Goal: Transaction & Acquisition: Purchase product/service

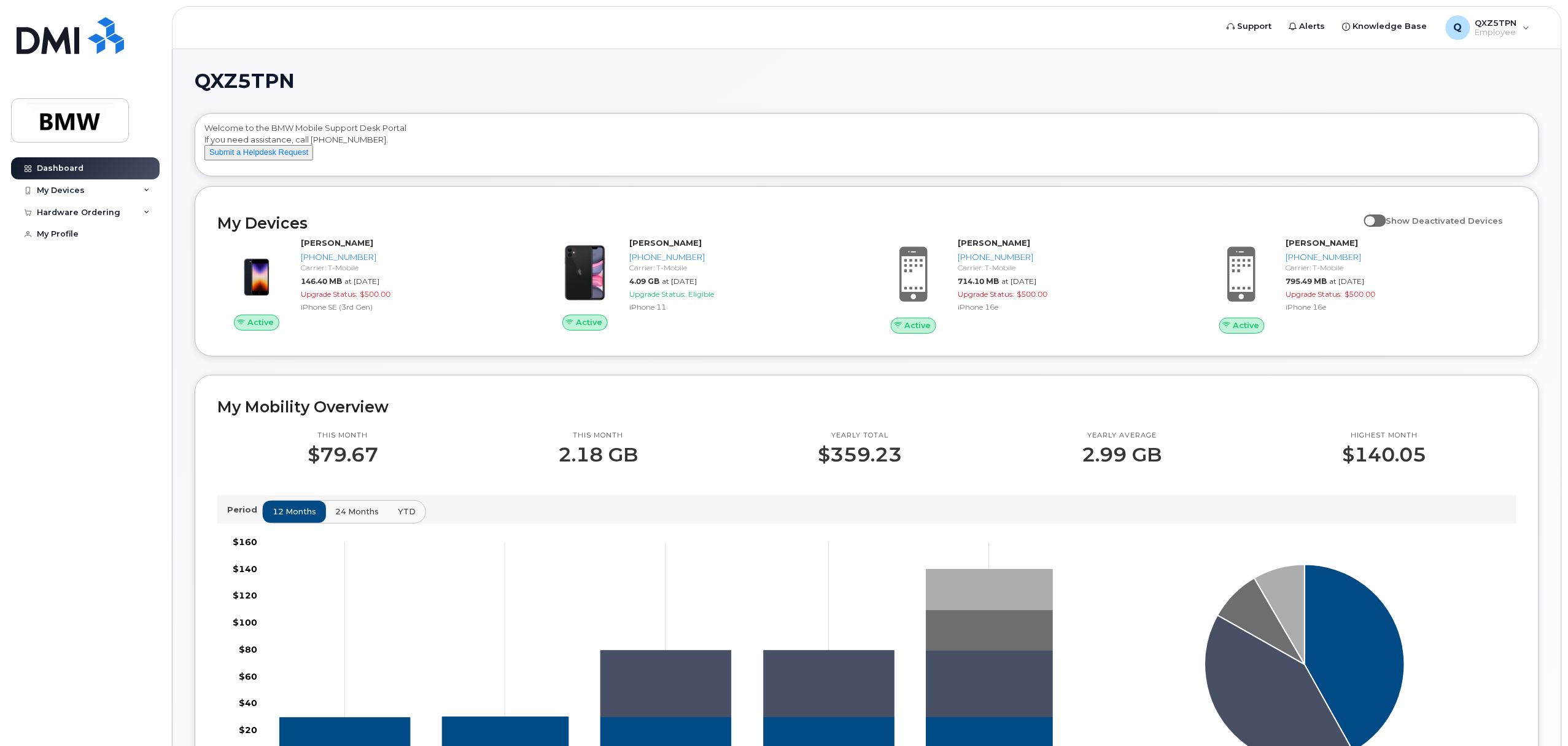
click at [554, 84] on h1 "QXZ5TPN" at bounding box center [864, 81] width 1339 height 20
drag, startPoint x: 641, startPoint y: 99, endPoint x: 652, endPoint y: 83, distance: 19.4
click at [645, 89] on div "QXZ5TPN Welcome to the BMW Mobile Support Desk Portal If you need assistance, c…" at bounding box center [867, 710] width 1345 height 1280
click at [647, 71] on h1 "QXZ5TPN" at bounding box center [864, 81] width 1339 height 20
click at [57, 504] on div "Dashboard My Devices Add Device 864-922-9549 (Patricia Reeder) 864-320-1174 (RE…" at bounding box center [86, 442] width 152 height 570
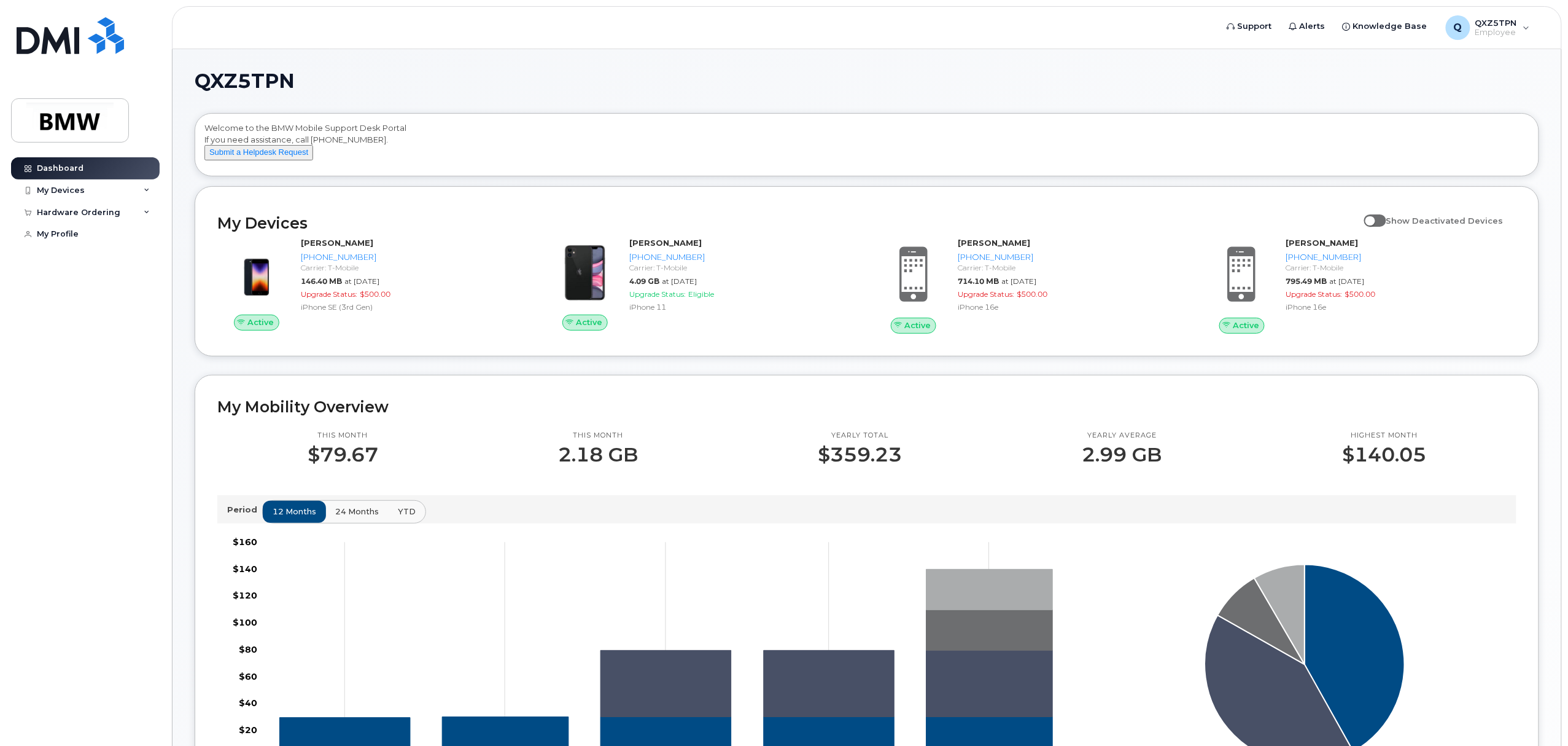
click at [61, 426] on div "Dashboard My Devices Add Device 864-922-9549 (Patricia Reeder) 864-320-1174 (RE…" at bounding box center [86, 442] width 152 height 570
click at [200, 401] on div "My Mobility Overview This month $79.67 This month 2.18 GB Yearly total $359.23 …" at bounding box center [867, 603] width 1345 height 457
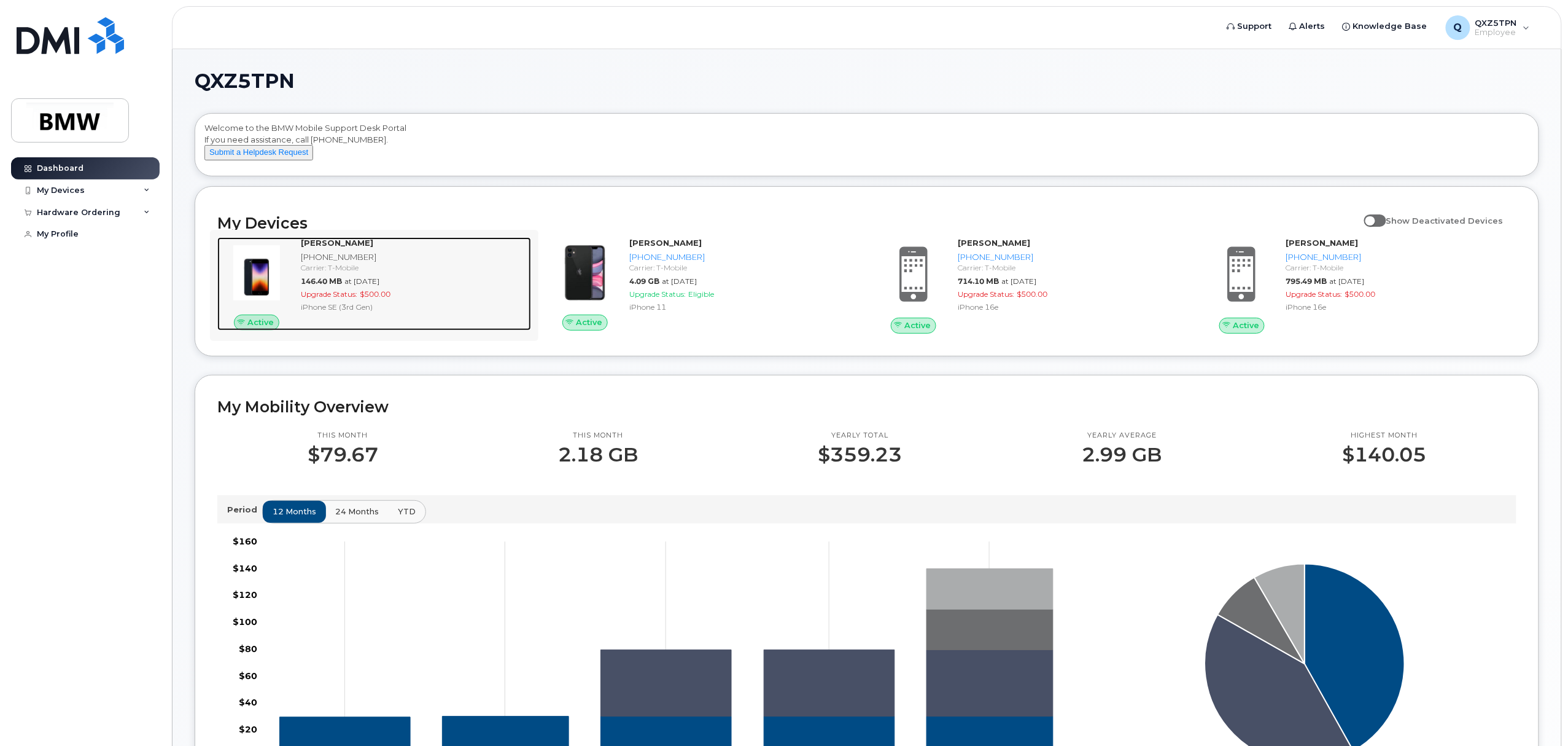
click at [418, 299] on div "Upgrade Status: $500.00" at bounding box center [414, 294] width 226 height 11
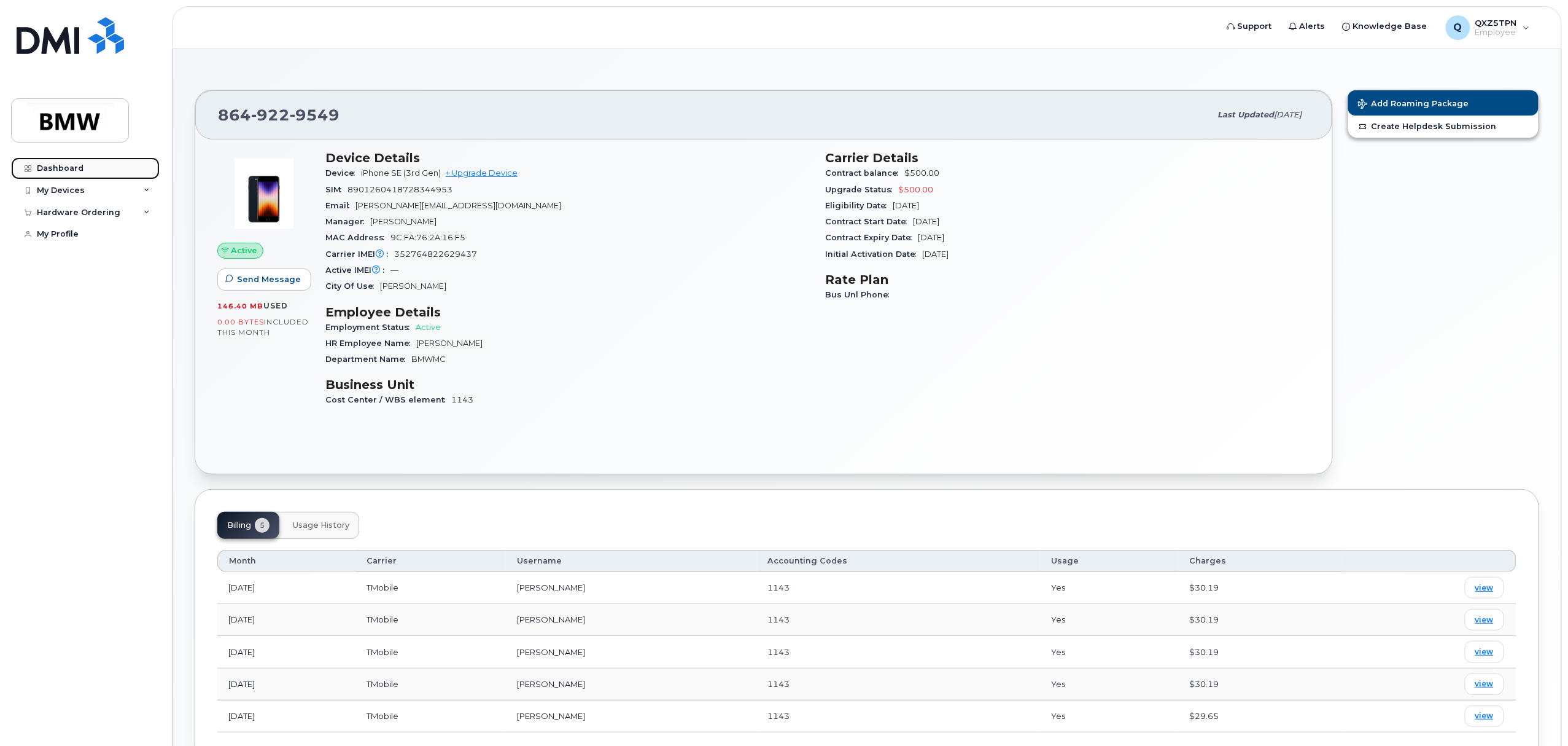
click at [52, 166] on div "Dashboard" at bounding box center [59, 168] width 47 height 10
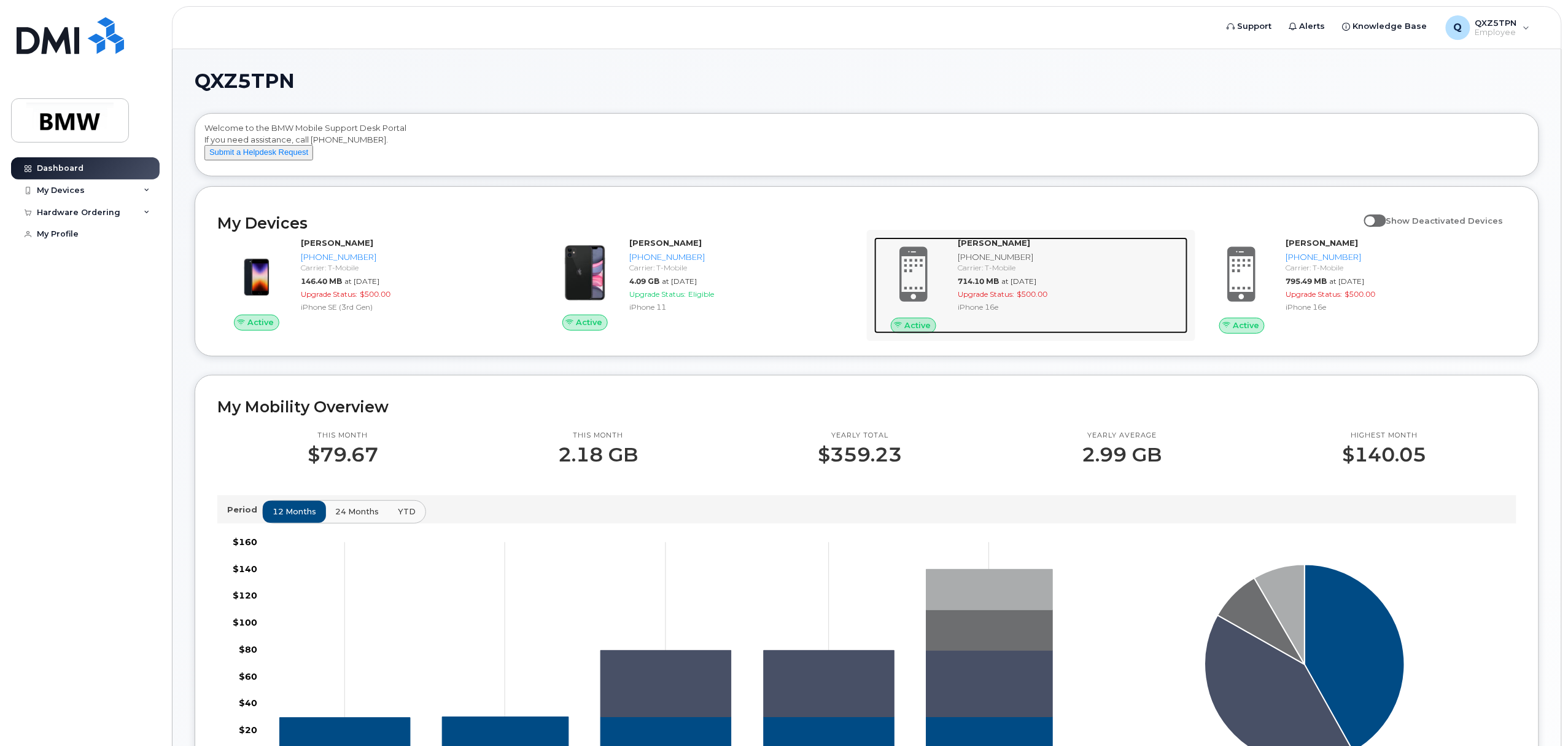
click at [909, 272] on span at bounding box center [914, 274] width 59 height 62
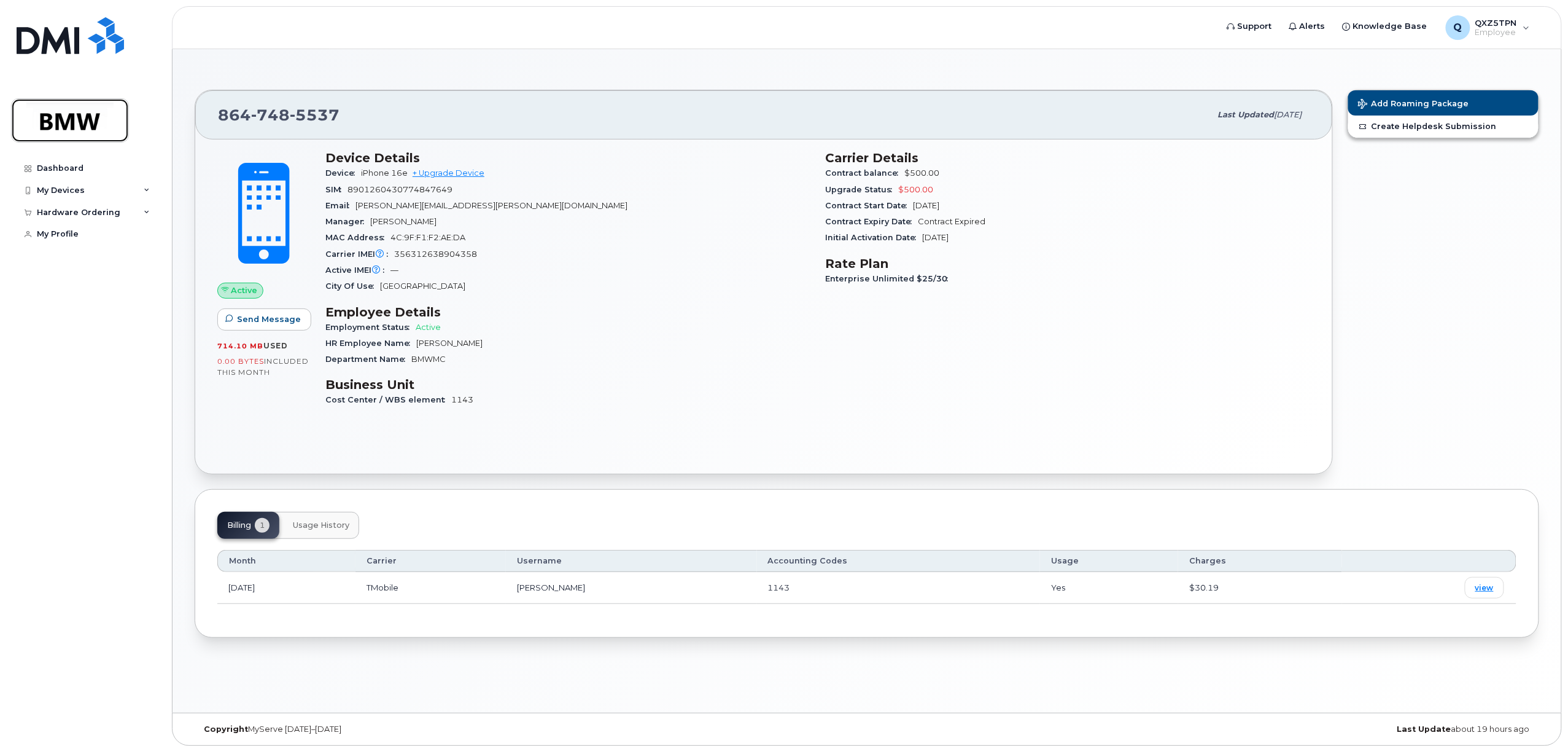
click at [57, 122] on img at bounding box center [70, 120] width 95 height 36
click at [51, 165] on div "Dashboard" at bounding box center [59, 168] width 47 height 10
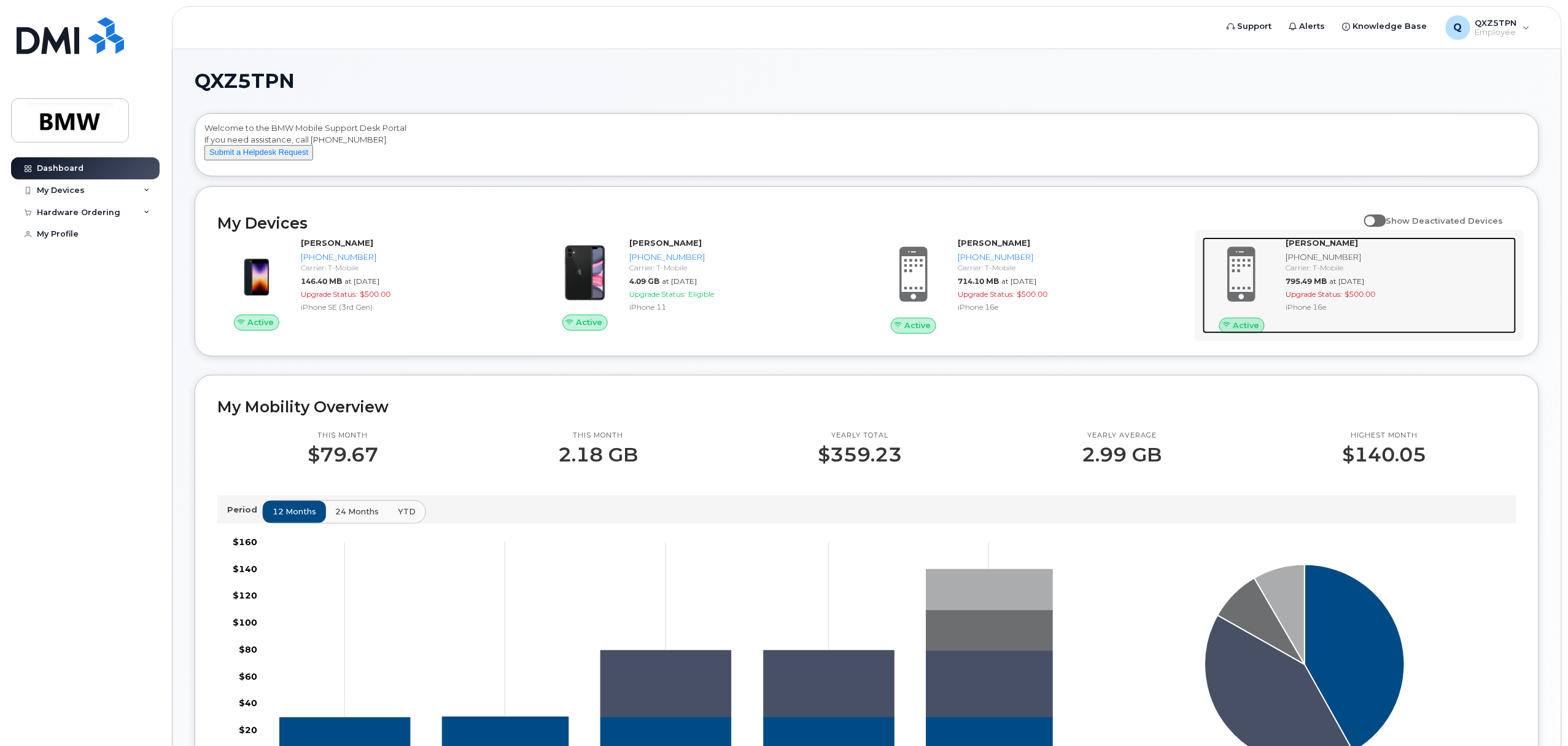
click at [1398, 263] on div "[PHONE_NUMBER]" at bounding box center [1399, 257] width 226 height 12
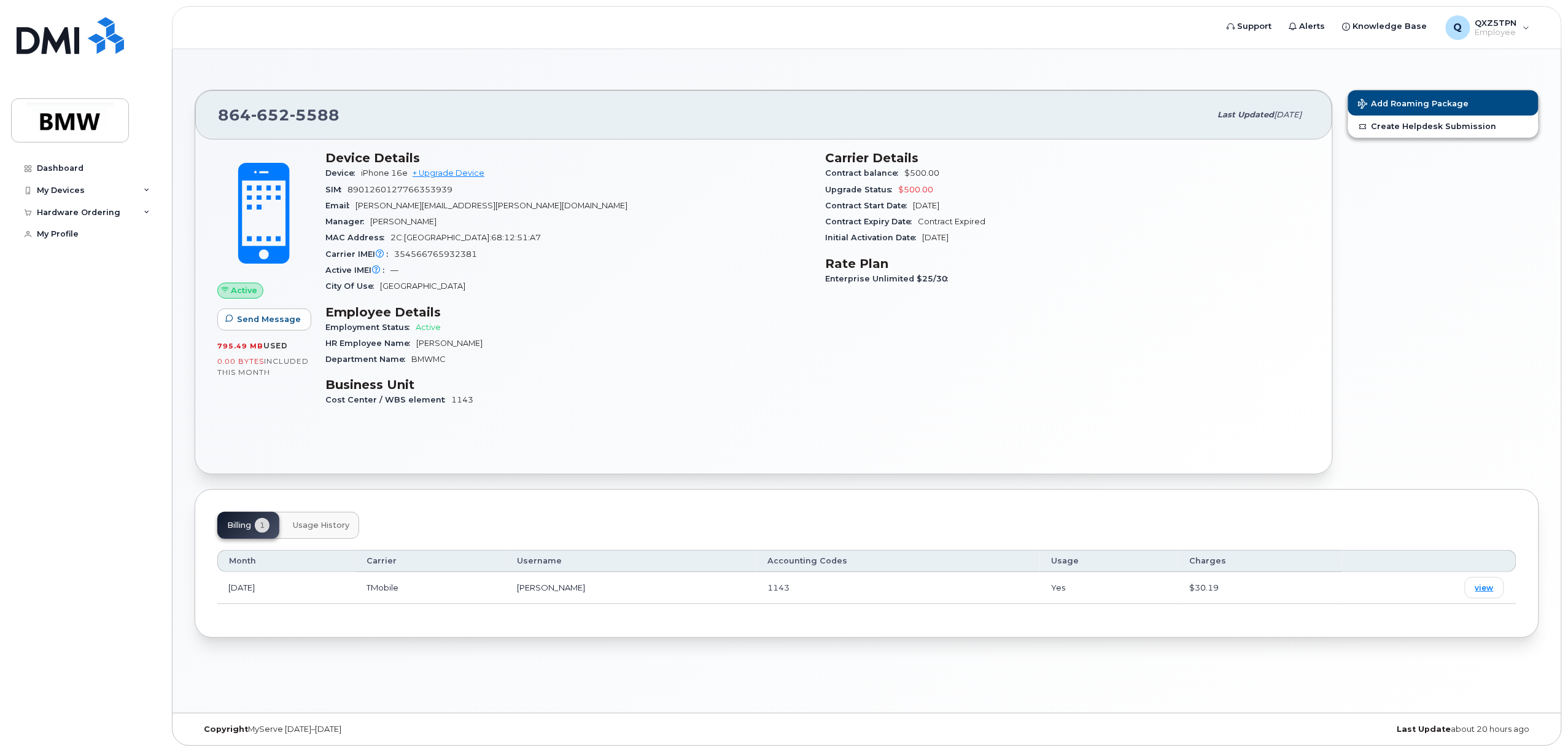
click at [318, 524] on span "Usage History" at bounding box center [321, 525] width 57 height 10
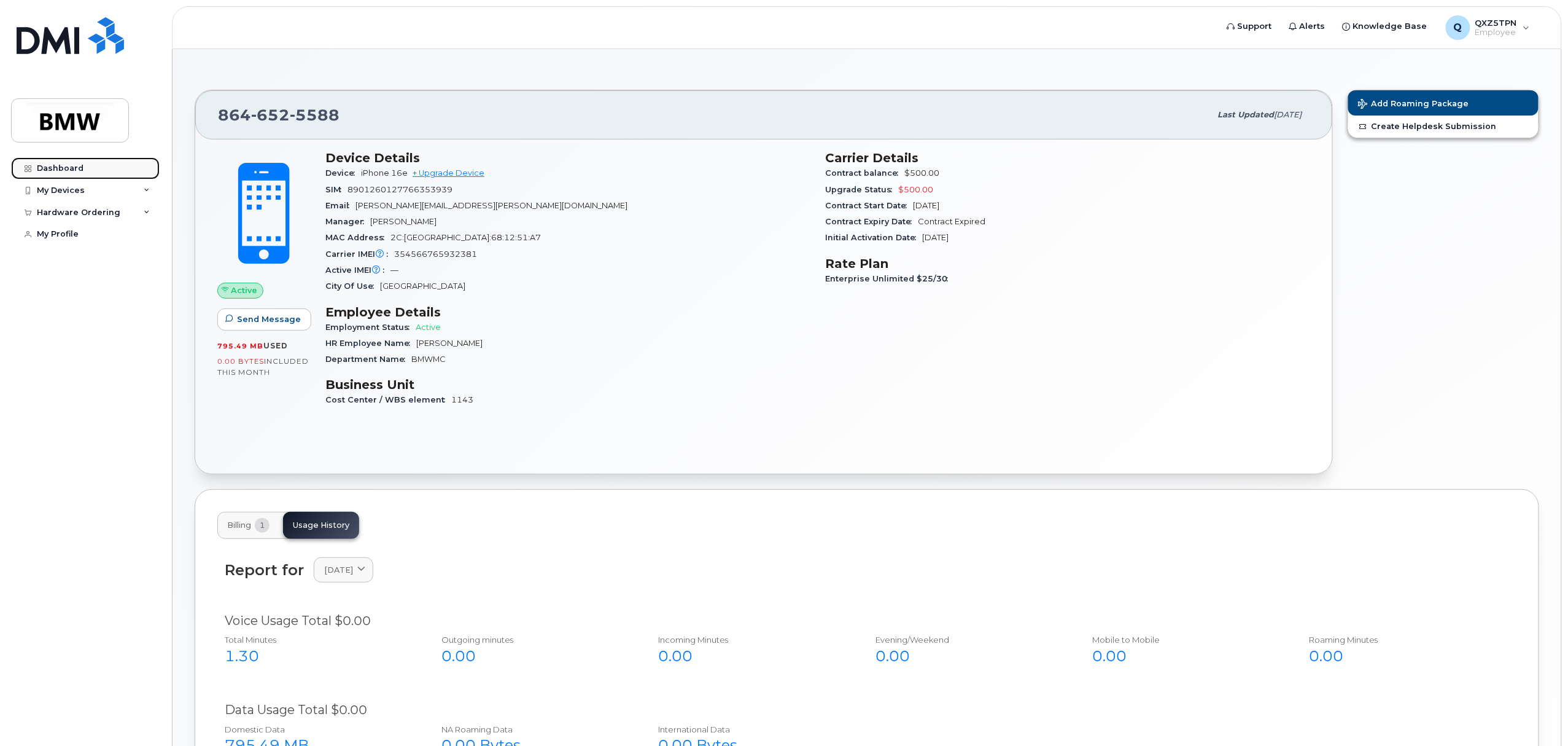
click at [49, 166] on div "Dashboard" at bounding box center [59, 168] width 47 height 10
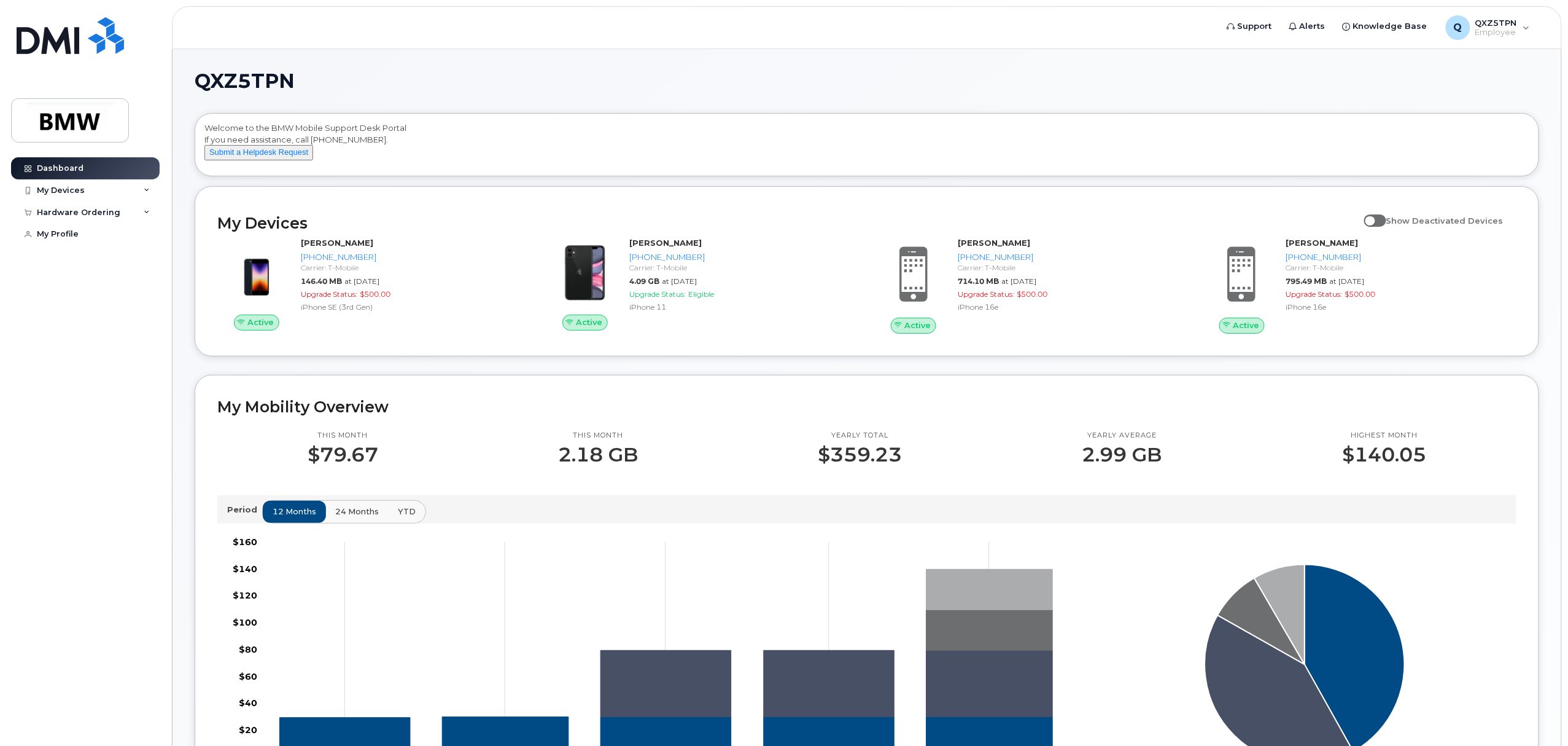
click at [198, 328] on div "My Devices Show Deactivated Devices Active Patricia Reeder 864-922-9549 Carrier…" at bounding box center [867, 271] width 1345 height 170
click at [539, 67] on div "QXZ5TPN Welcome to the BMW Mobile Support Desk Portal If you need assistance, c…" at bounding box center [867, 719] width 1389 height 1342
click at [80, 194] on div "My Devices" at bounding box center [60, 190] width 48 height 10
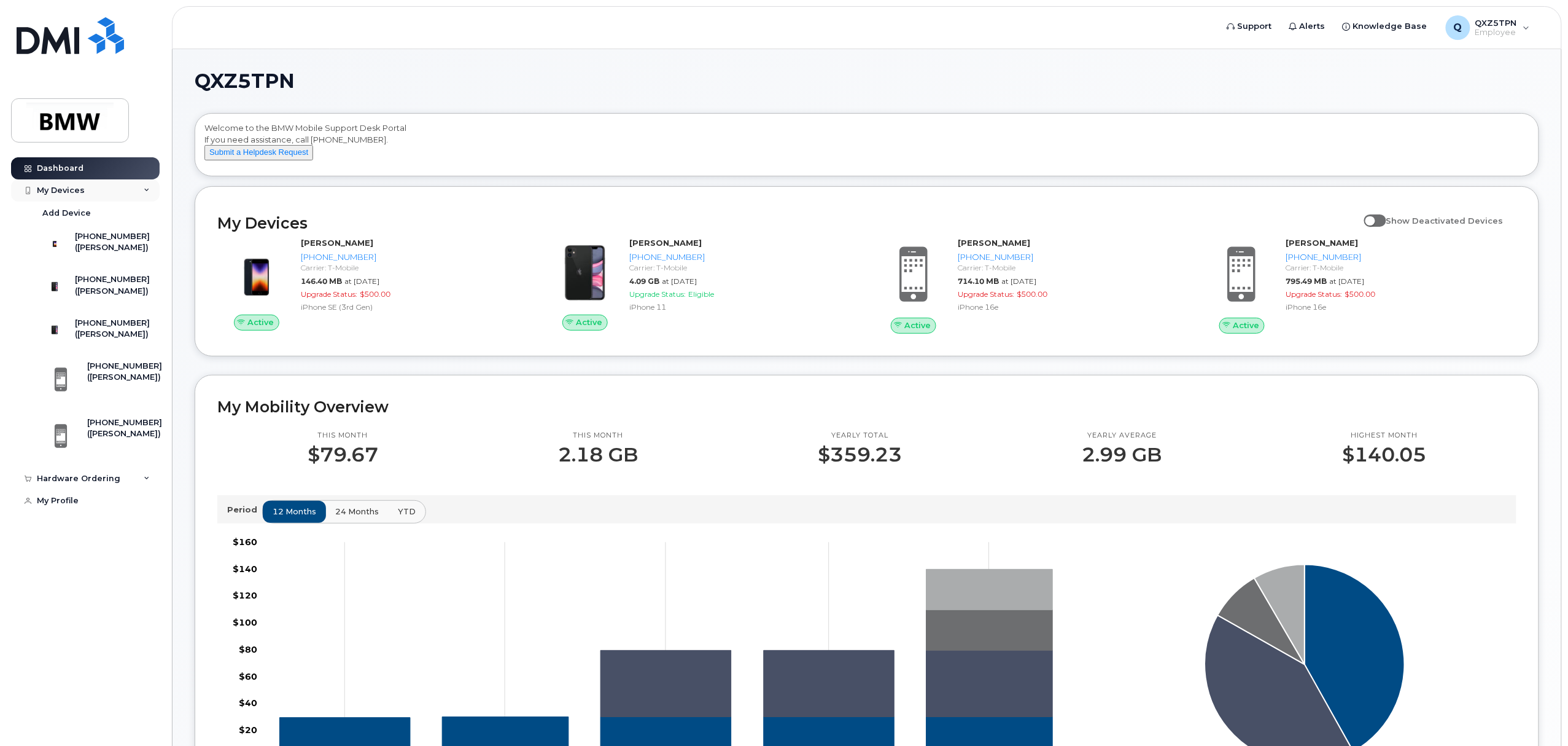
click at [80, 194] on div "My Devices" at bounding box center [60, 190] width 48 height 10
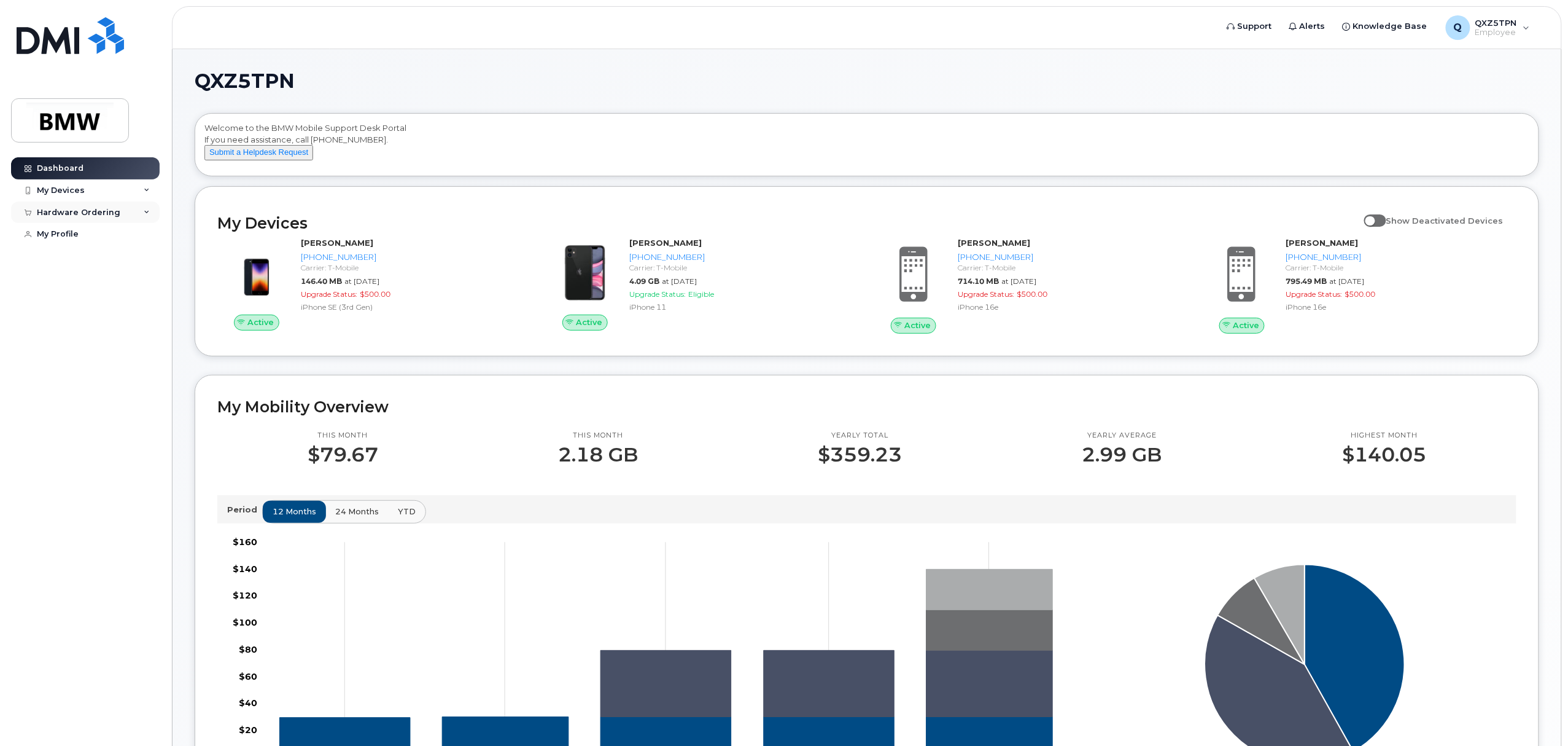
click at [79, 212] on div "Hardware Ordering" at bounding box center [78, 212] width 83 height 10
click at [67, 232] on div "My Profile" at bounding box center [57, 234] width 42 height 10
click at [65, 192] on div "My Devices" at bounding box center [60, 190] width 48 height 10
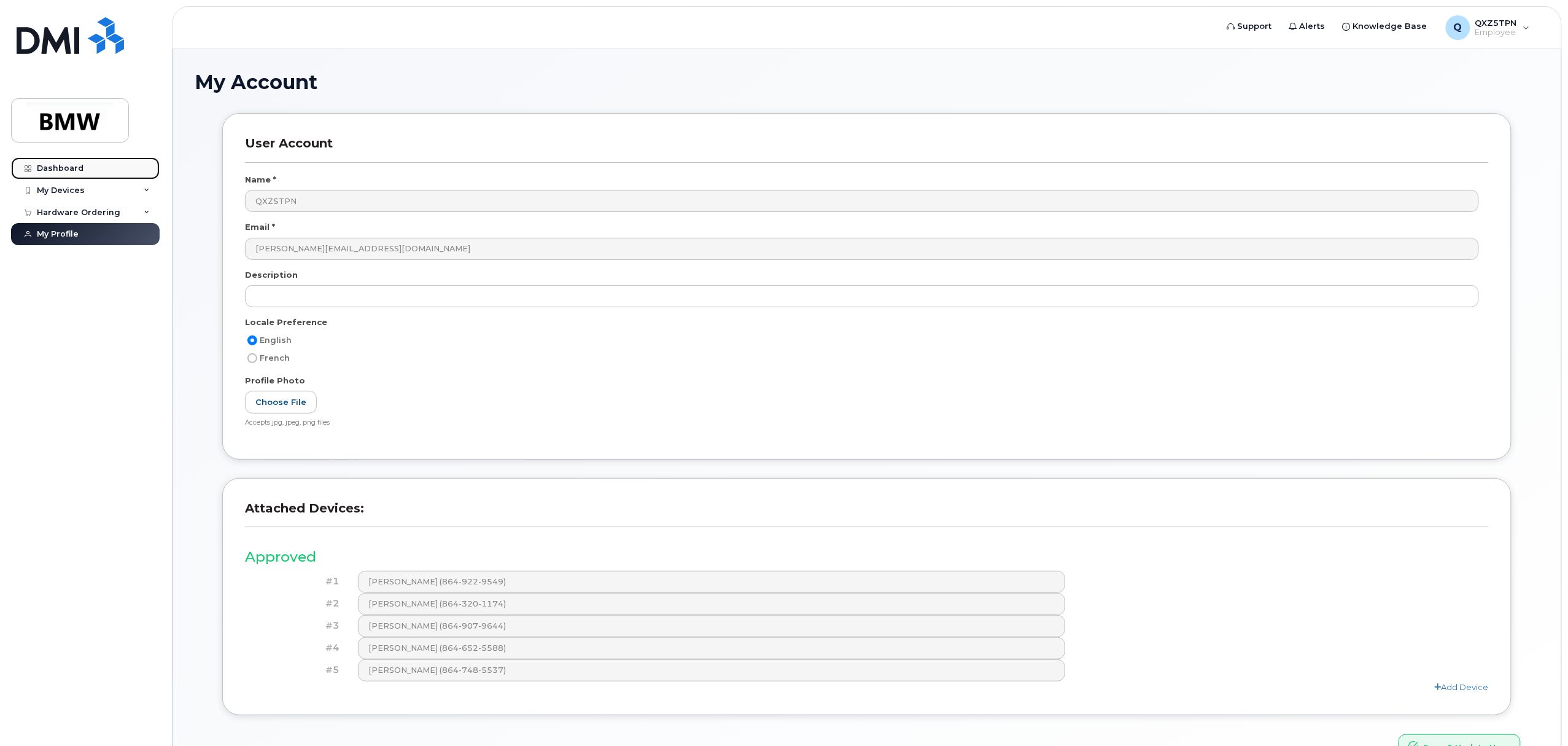
click at [67, 172] on link "Dashboard" at bounding box center [84, 168] width 148 height 22
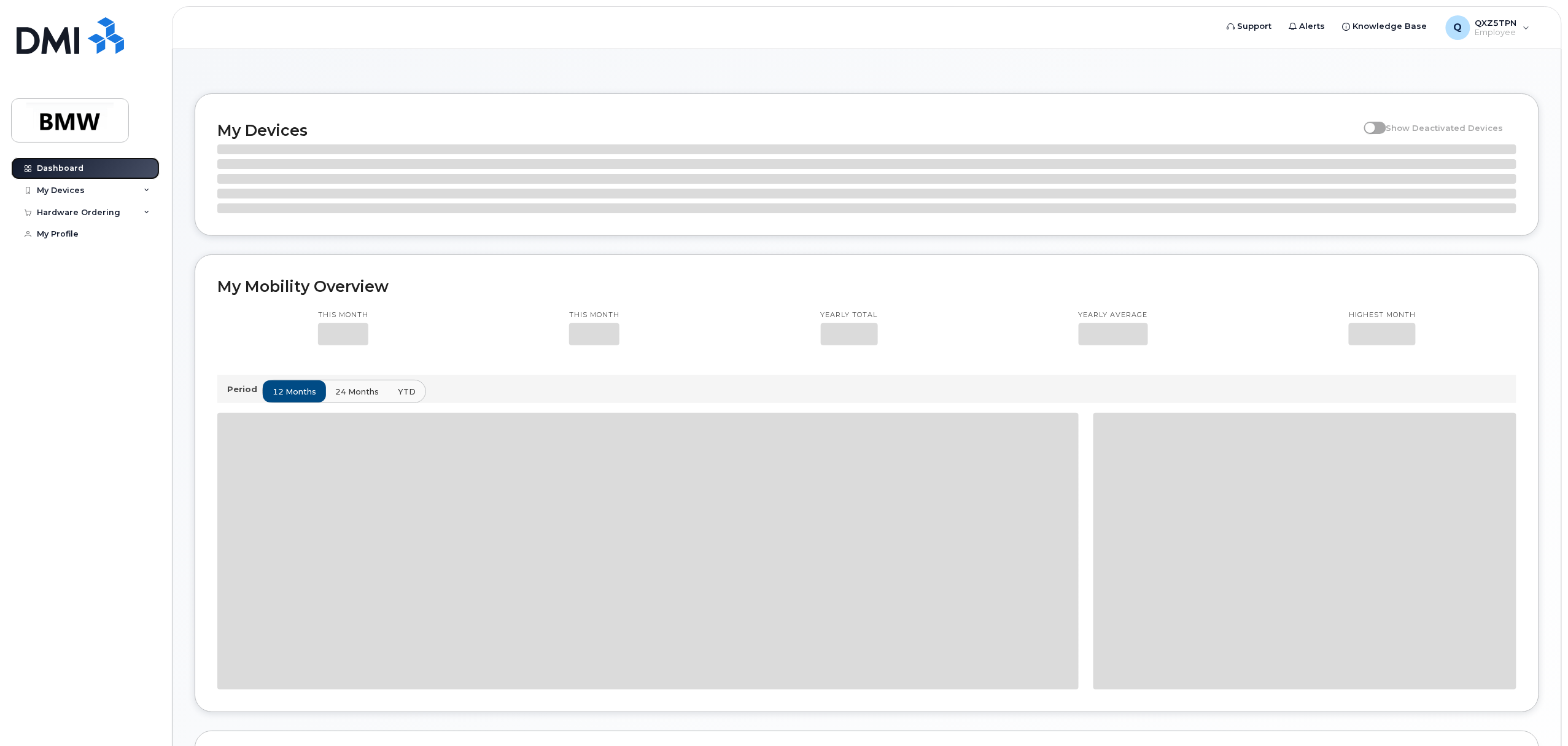
click at [67, 172] on div "Dashboard" at bounding box center [59, 168] width 47 height 10
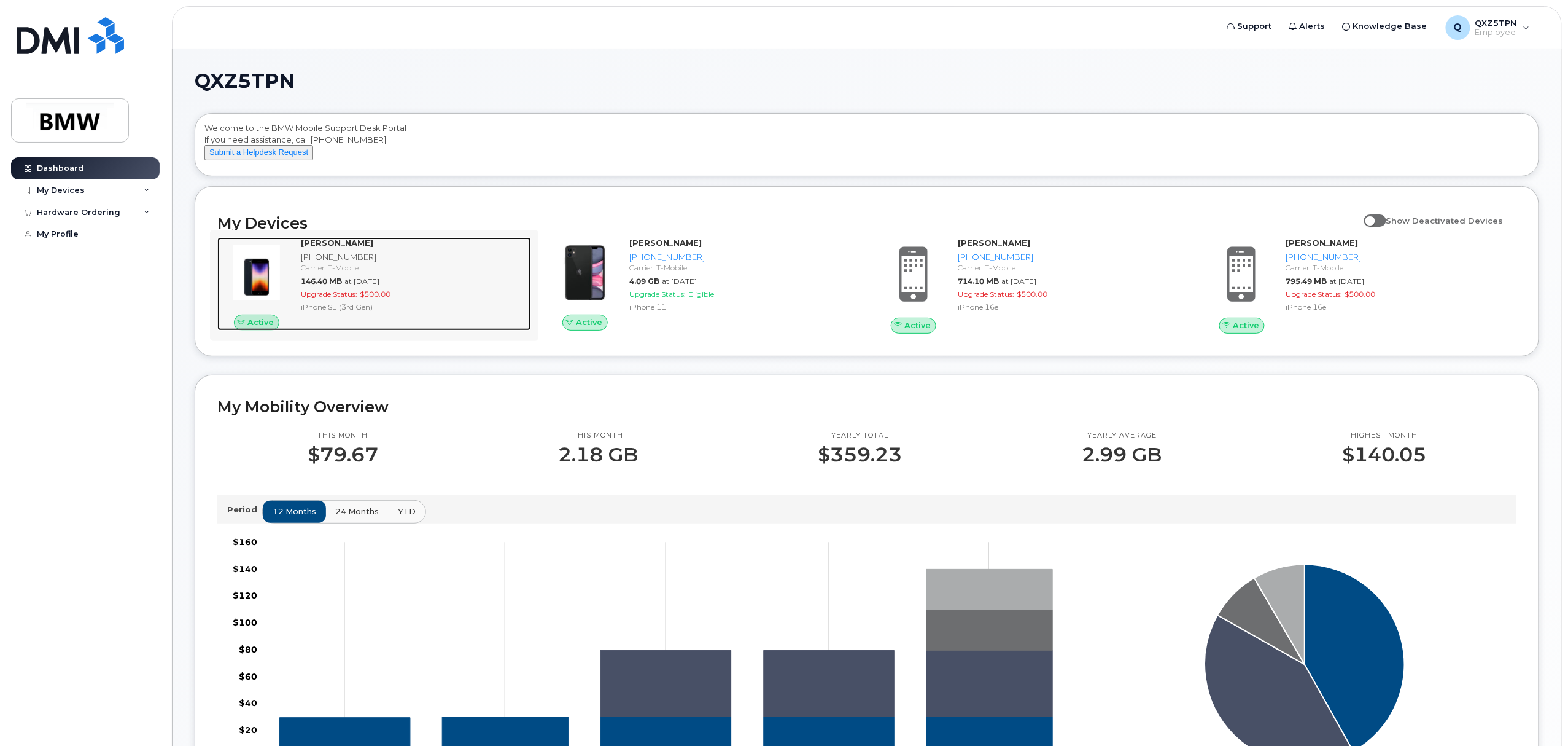
click at [399, 263] on div "[PHONE_NUMBER]" at bounding box center [414, 257] width 226 height 12
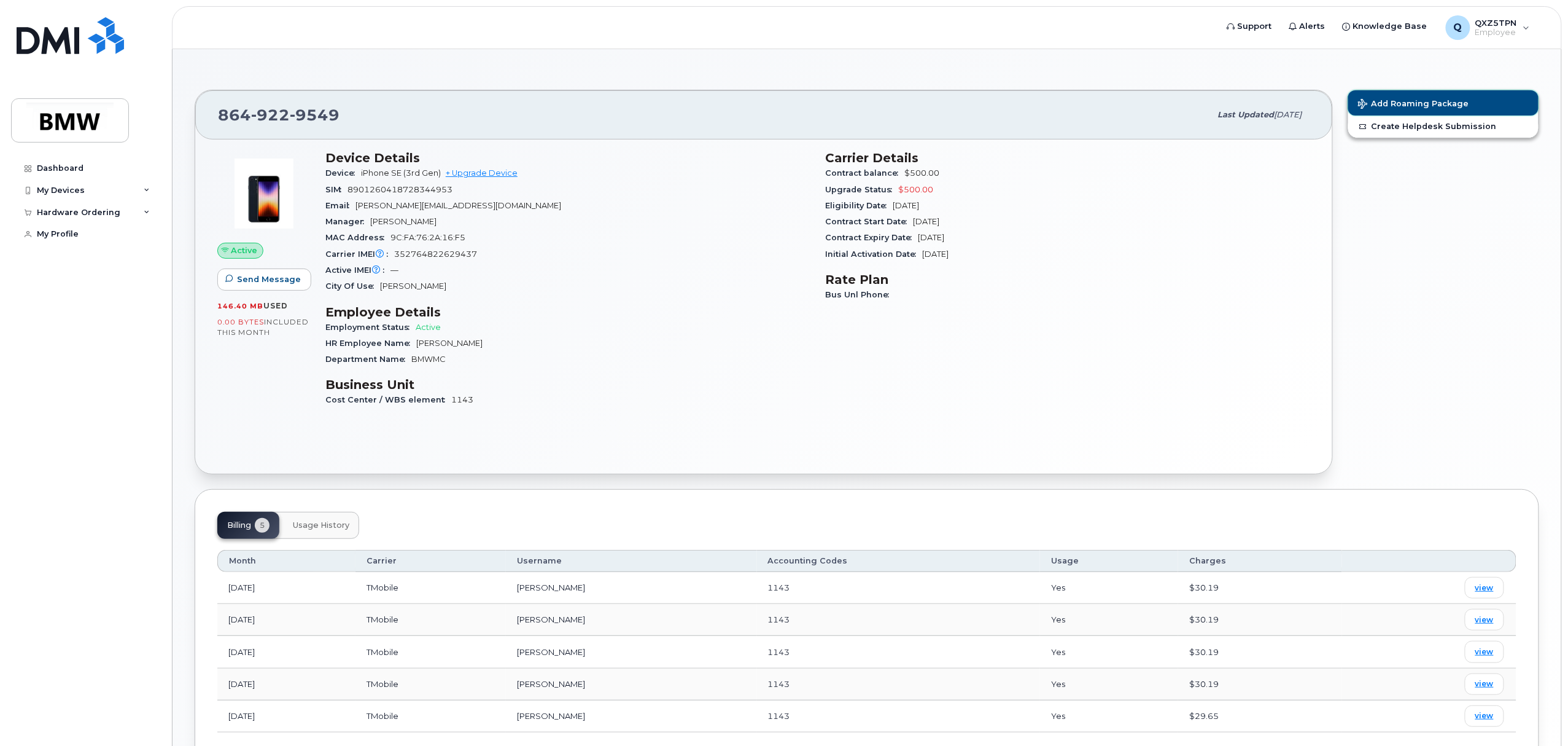
click at [1417, 107] on span "Add Roaming Package" at bounding box center [1414, 104] width 111 height 12
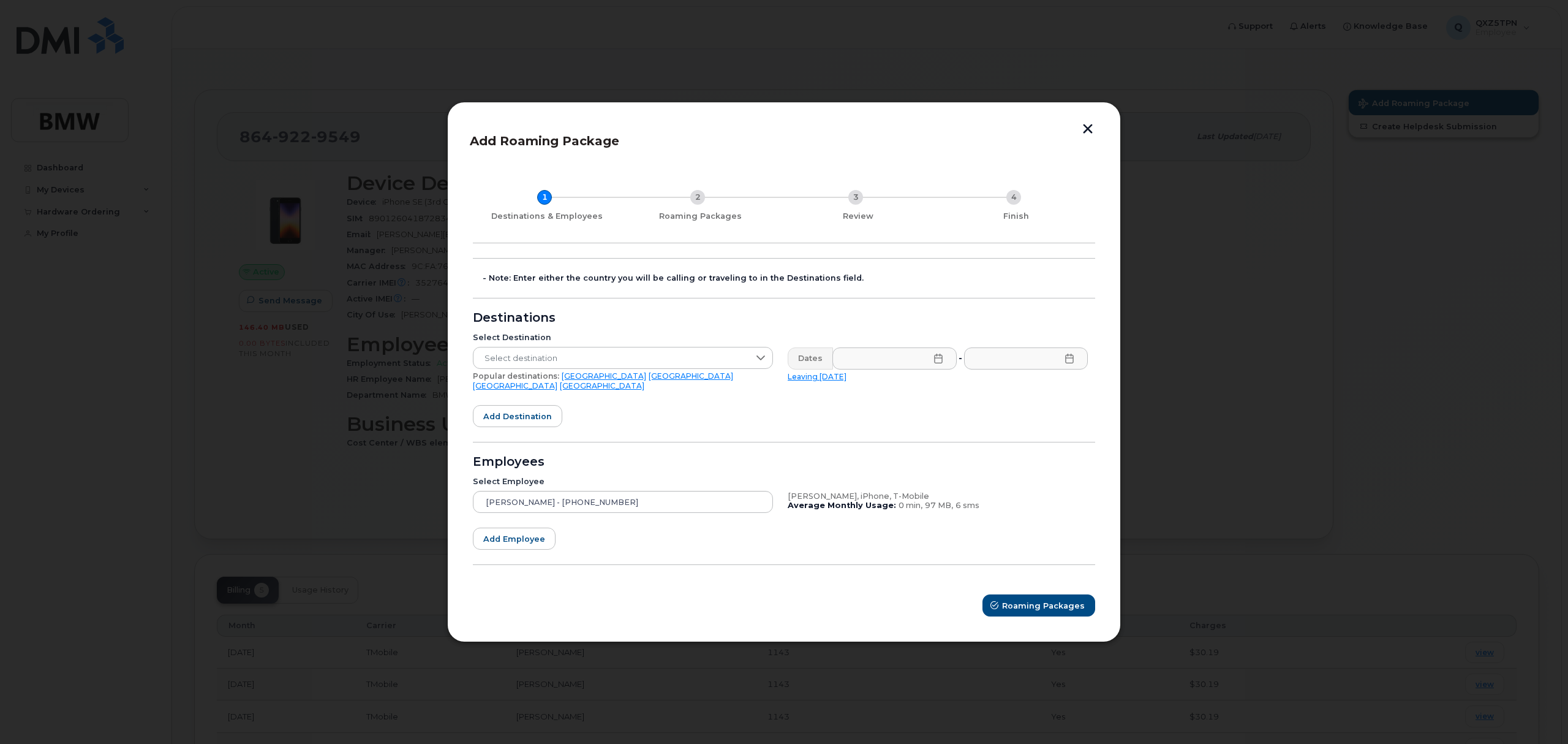
click at [1083, 130] on button "button" at bounding box center [1088, 130] width 19 height 13
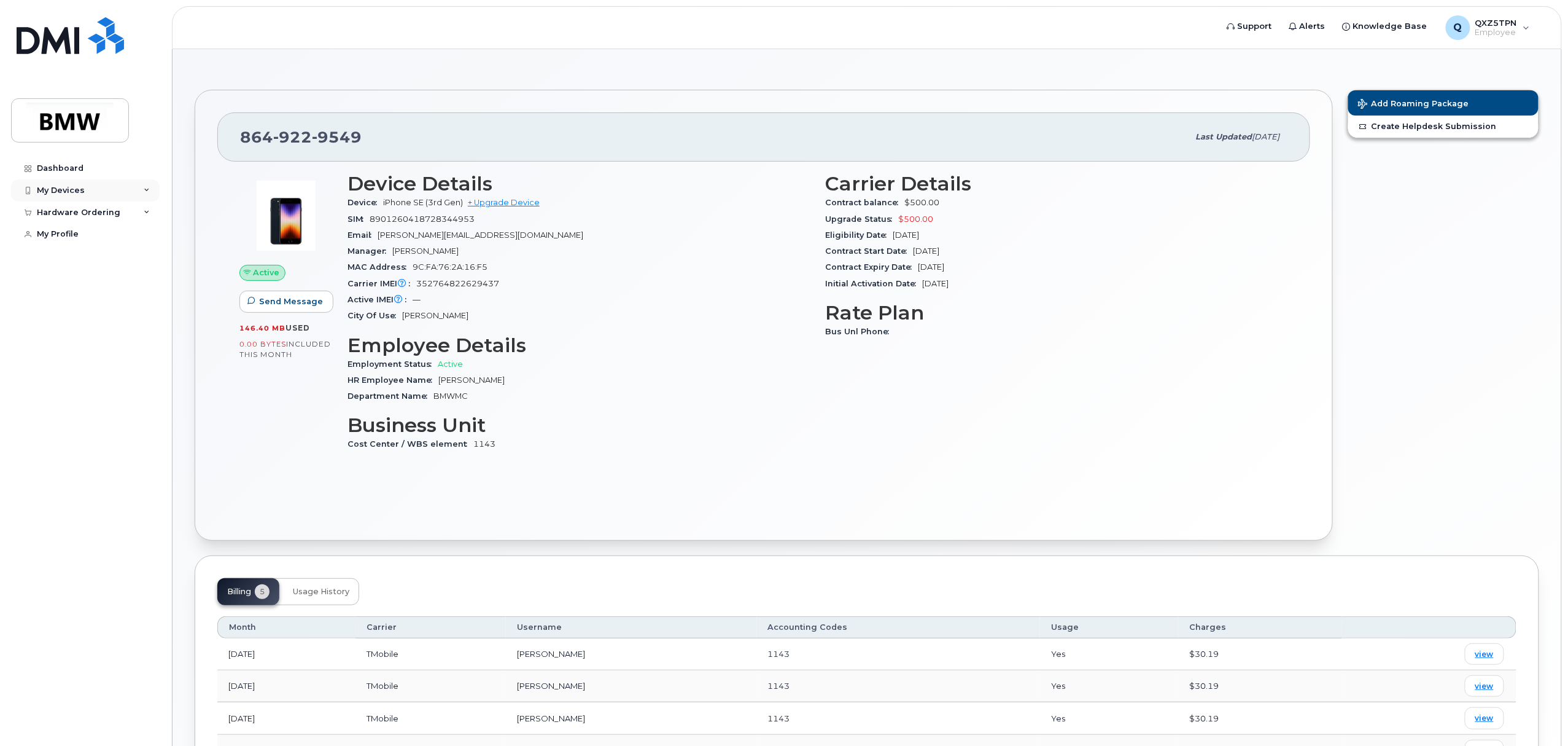
click at [141, 188] on div "My Devices" at bounding box center [84, 190] width 148 height 22
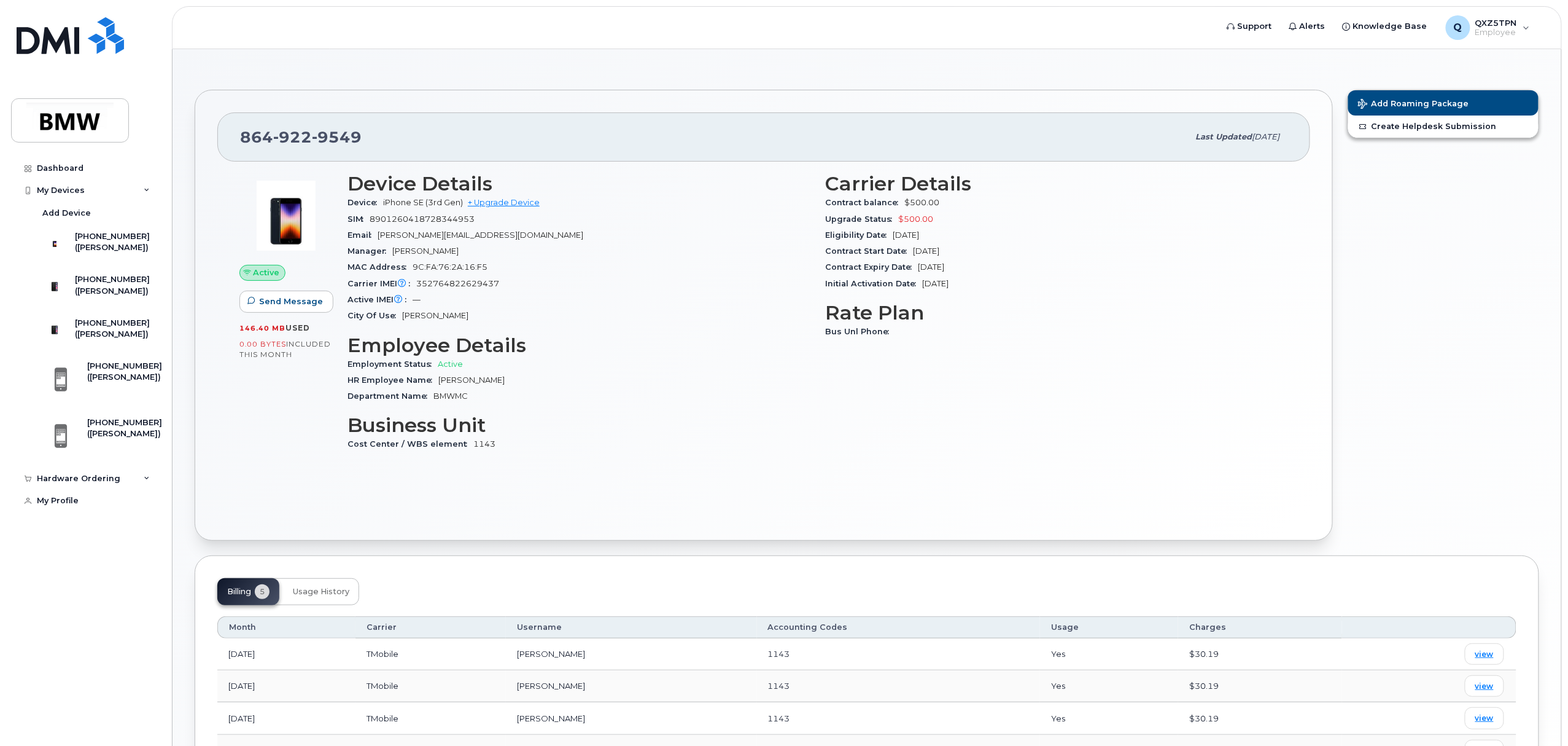
click at [307, 441] on div "Active Send Message 146.40 MB  used 0.00 Bytes  included this month" at bounding box center [286, 317] width 108 height 304
click at [100, 483] on div "Hardware Ordering" at bounding box center [78, 478] width 83 height 10
click at [74, 530] on div "New Order" at bounding box center [66, 524] width 47 height 11
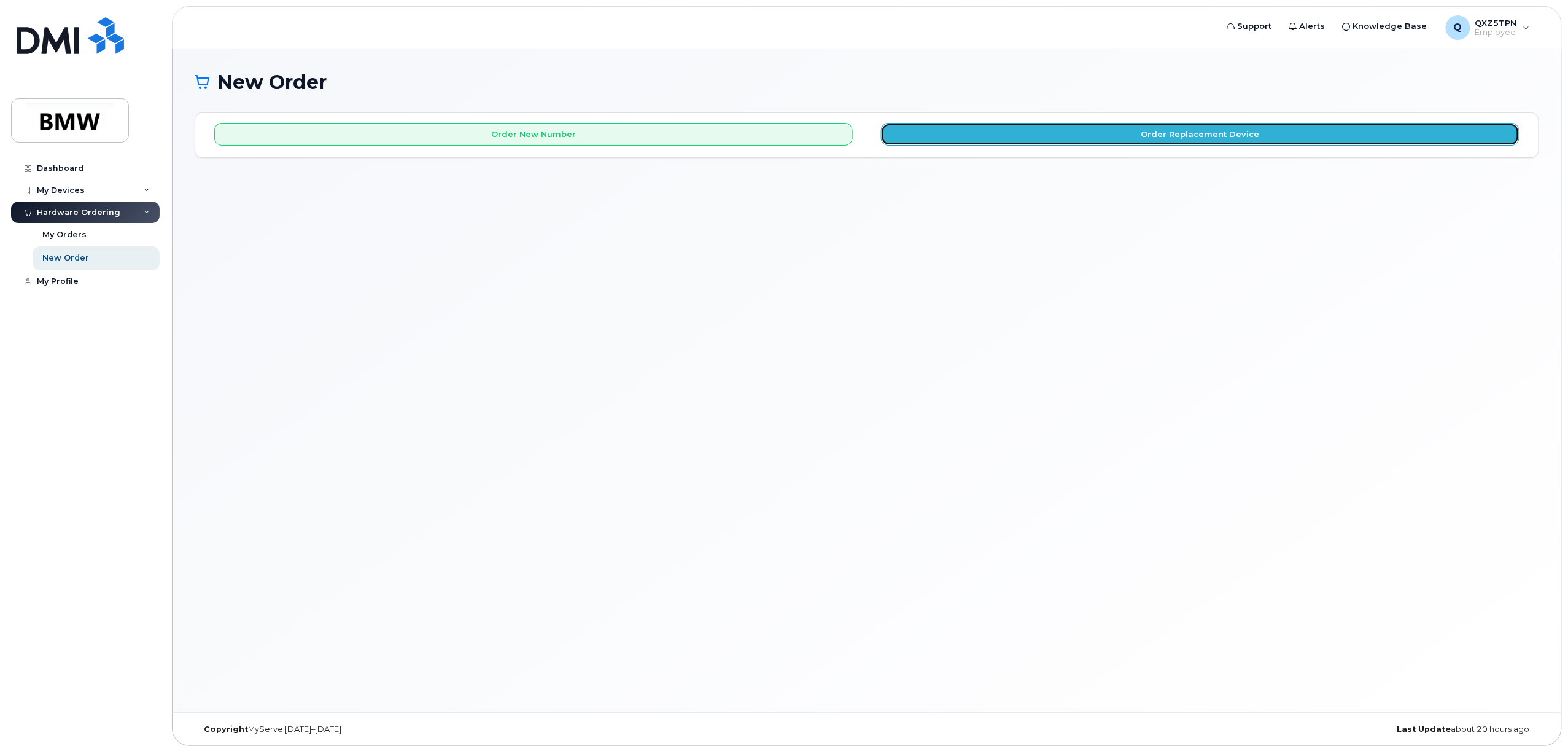
click at [1226, 140] on button "Order Replacement Device" at bounding box center [1200, 134] width 638 height 23
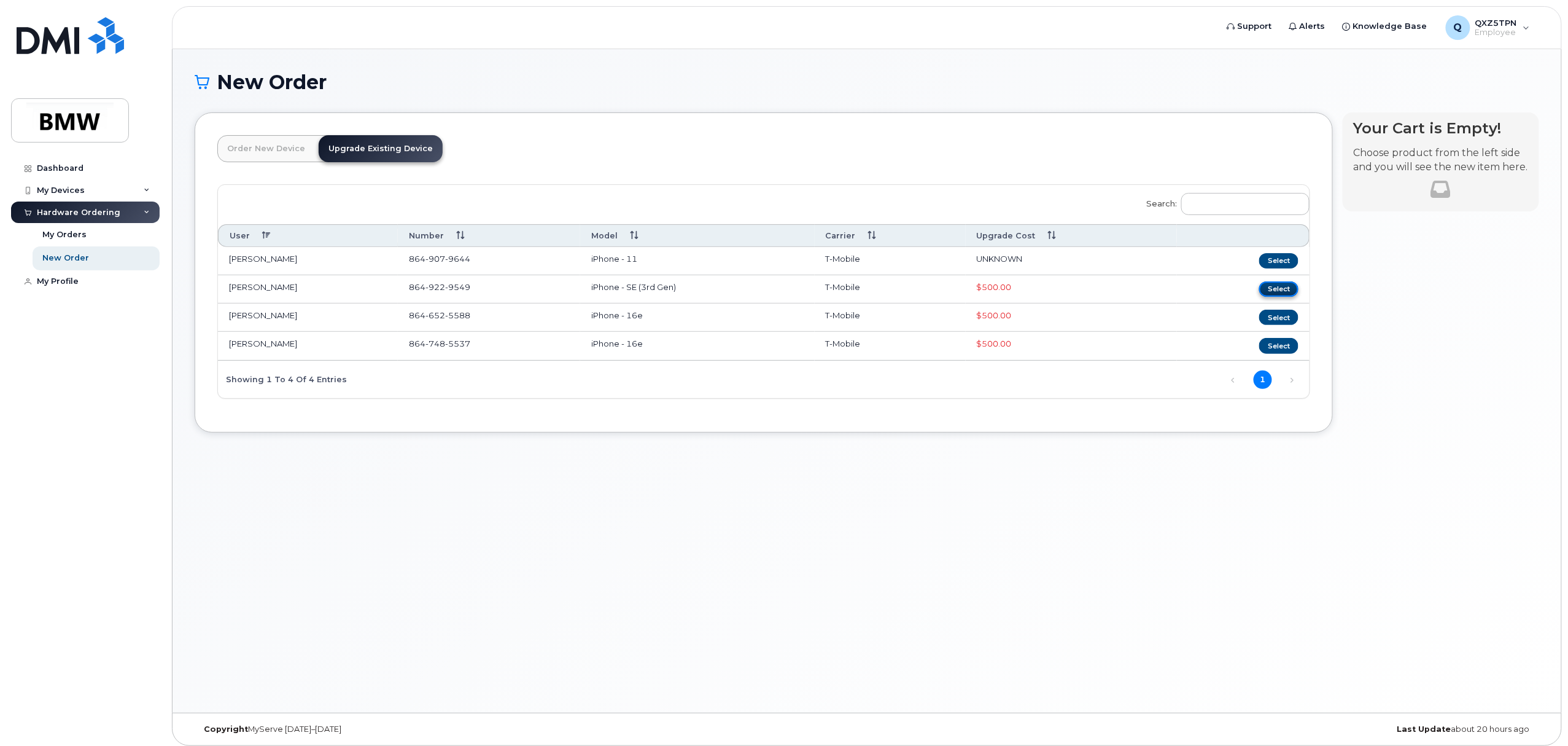
click at [1275, 288] on button "Select" at bounding box center [1279, 289] width 39 height 15
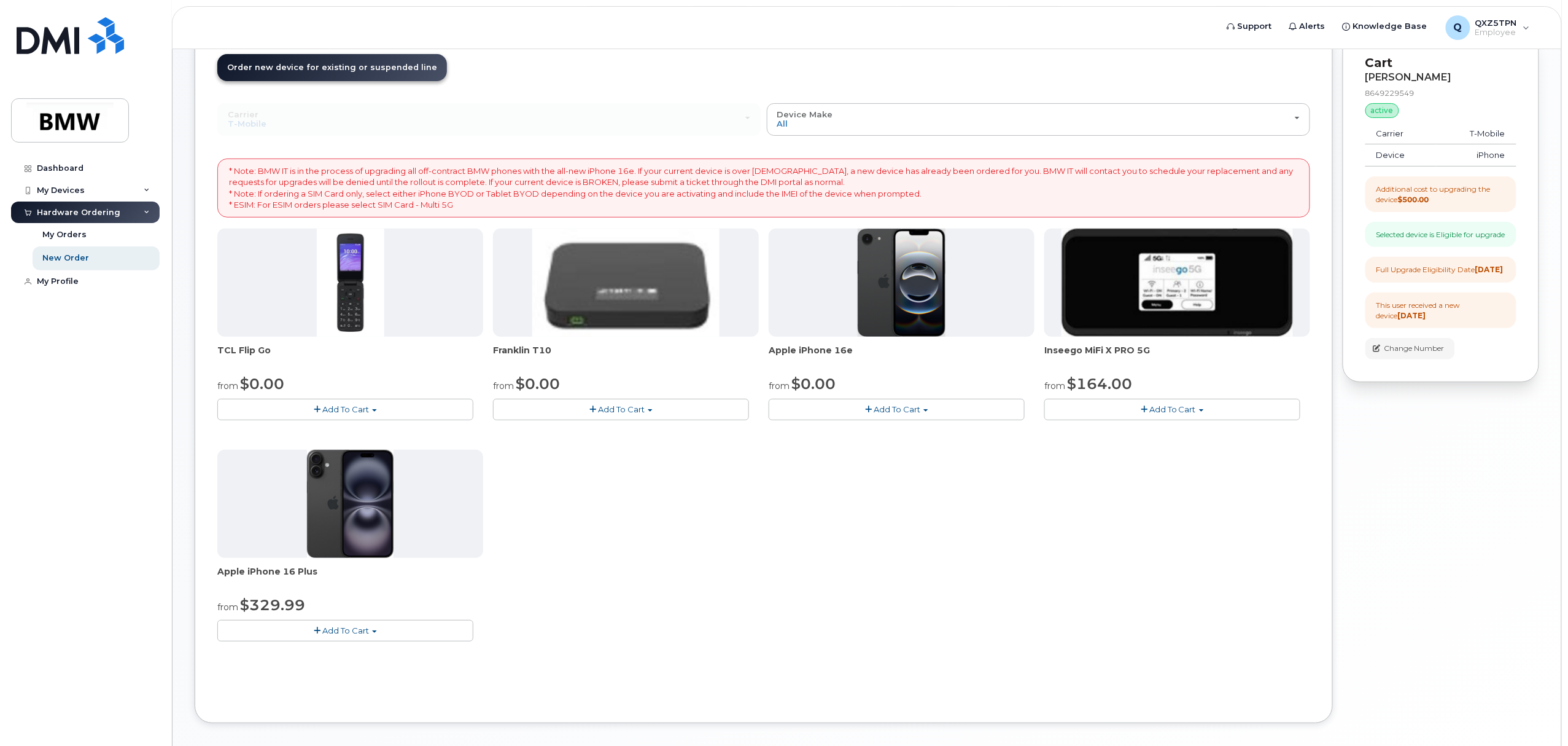
scroll to position [82, 0]
click at [350, 632] on span "Add To Cart" at bounding box center [345, 629] width 47 height 10
click at [350, 655] on link "$329.99 - 30 Month Upgrade (128GB)" at bounding box center [311, 652] width 181 height 15
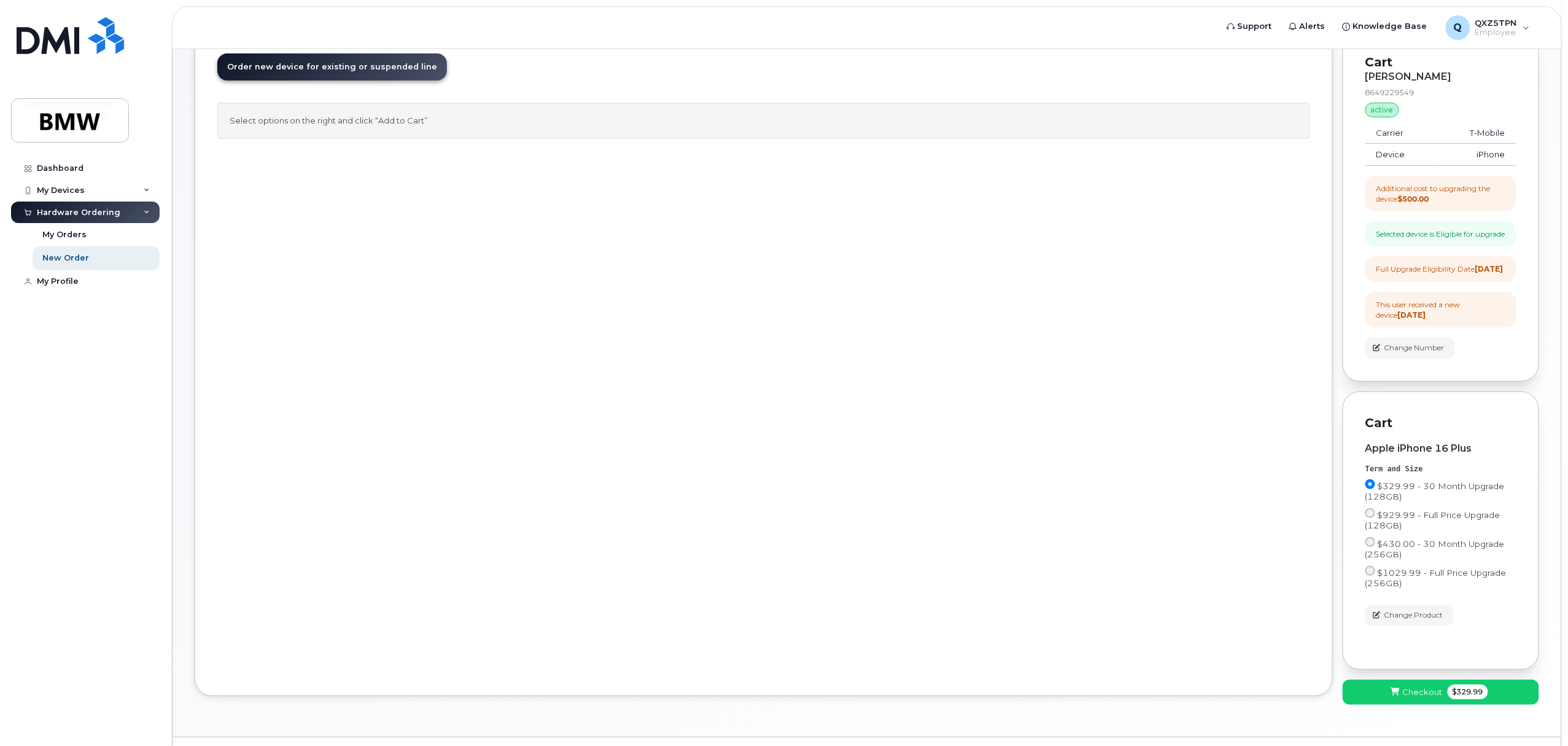
click at [903, 501] on div "Order New Device Upgrade Existing Device Order new device and new line Order ne…" at bounding box center [764, 363] width 1138 height 665
drag, startPoint x: 1435, startPoint y: 715, endPoint x: 1430, endPoint y: 710, distance: 7.1
click at [1435, 698] on span "Checkout" at bounding box center [1422, 692] width 40 height 12
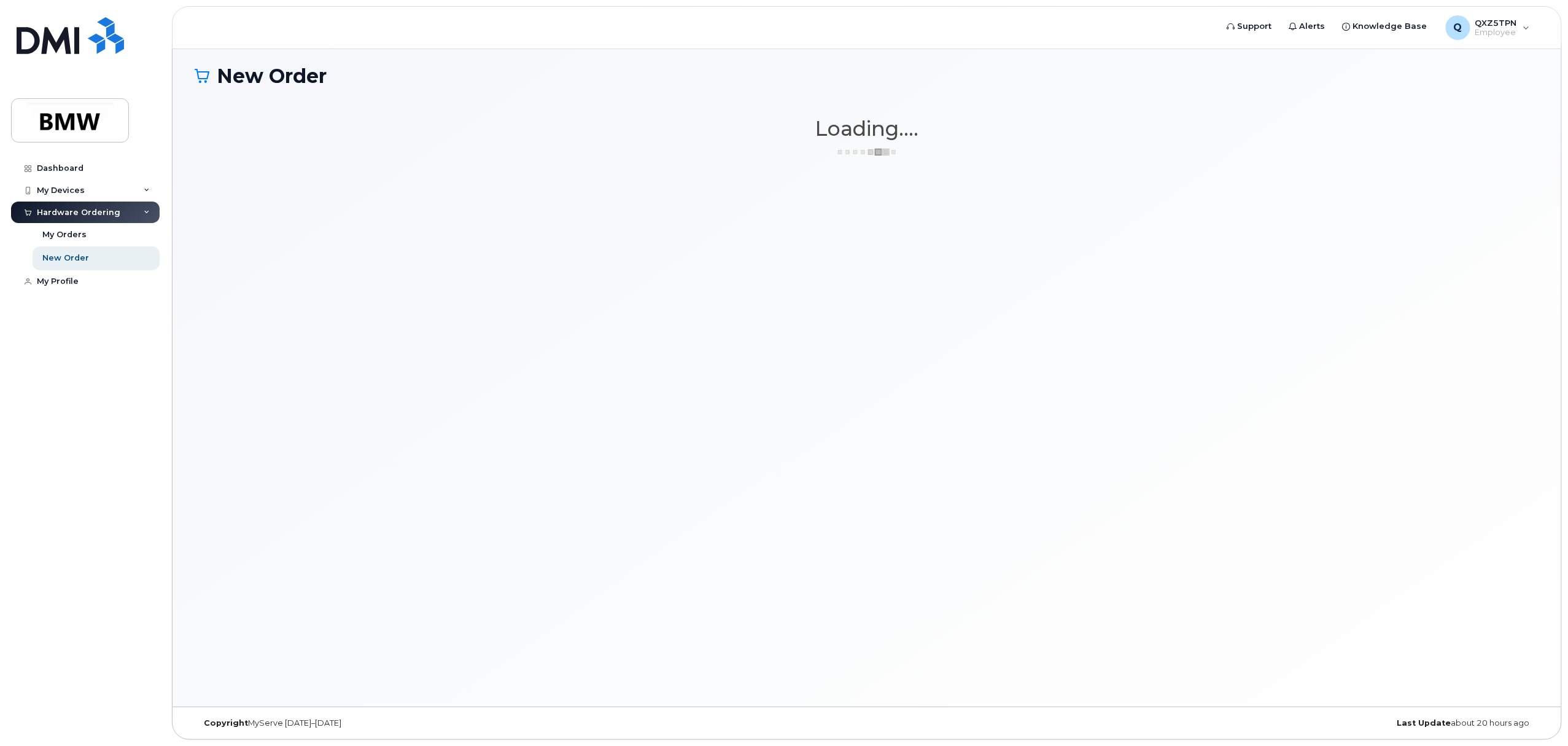
scroll to position [6, 0]
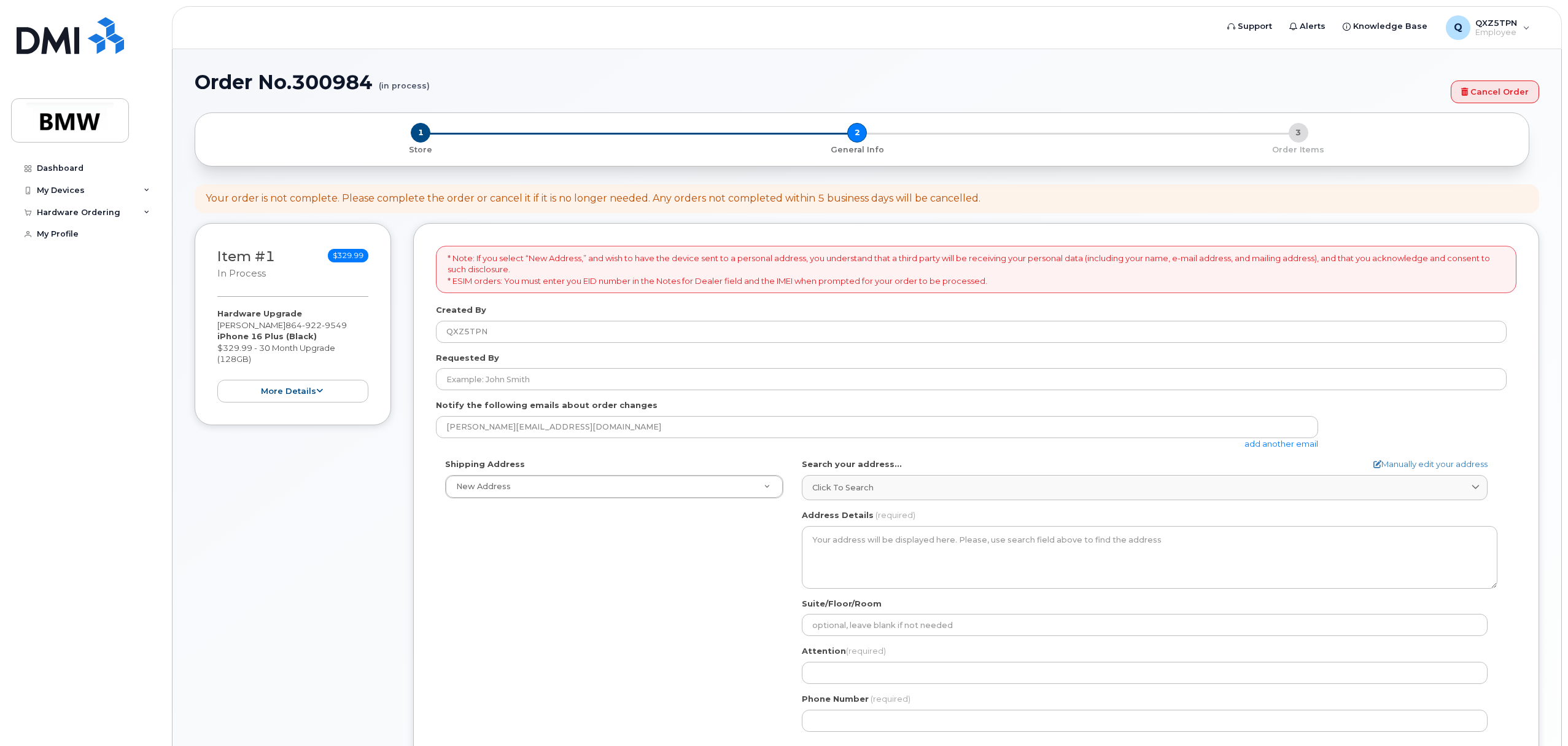
select select
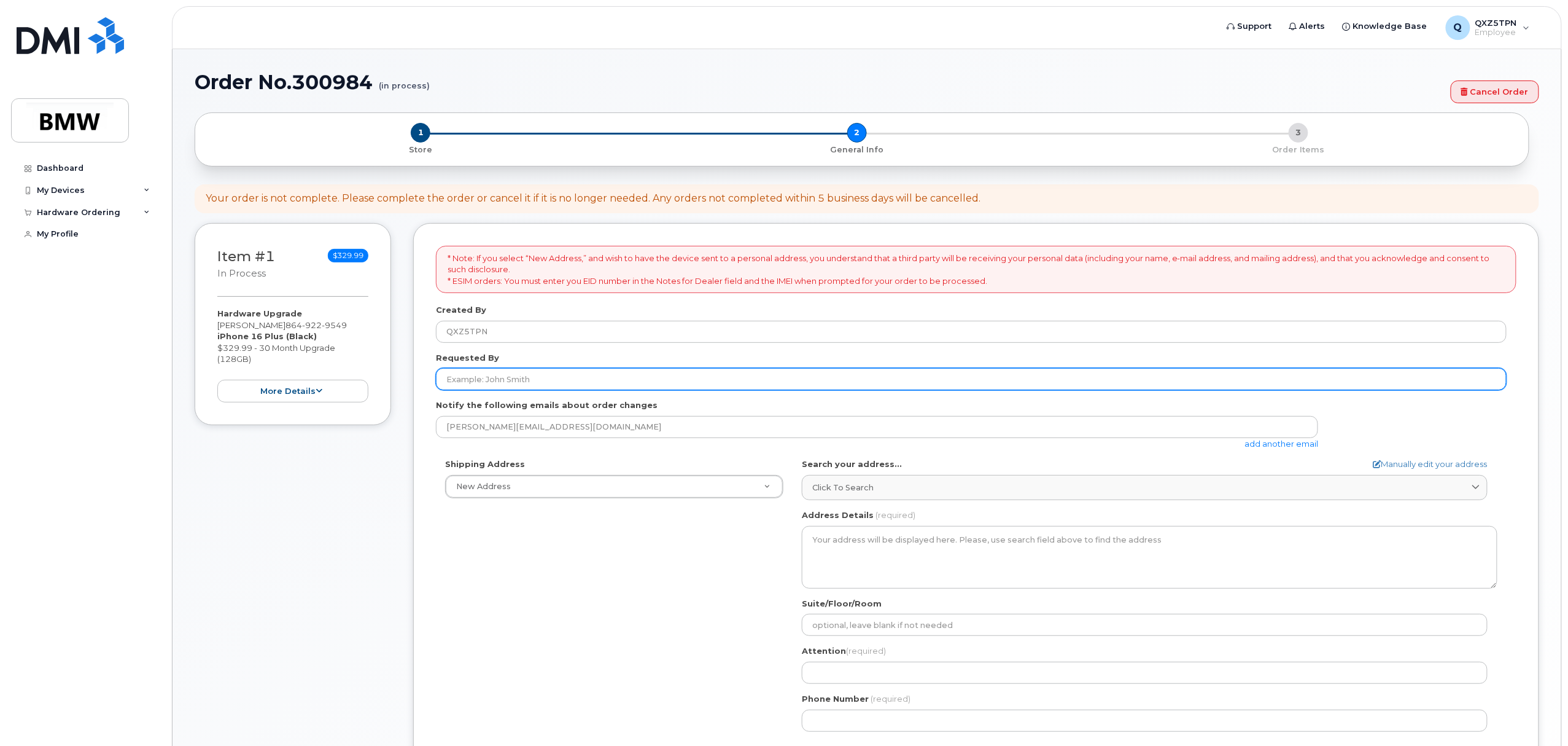
click at [510, 373] on input "Requested By" at bounding box center [971, 378] width 1071 height 22
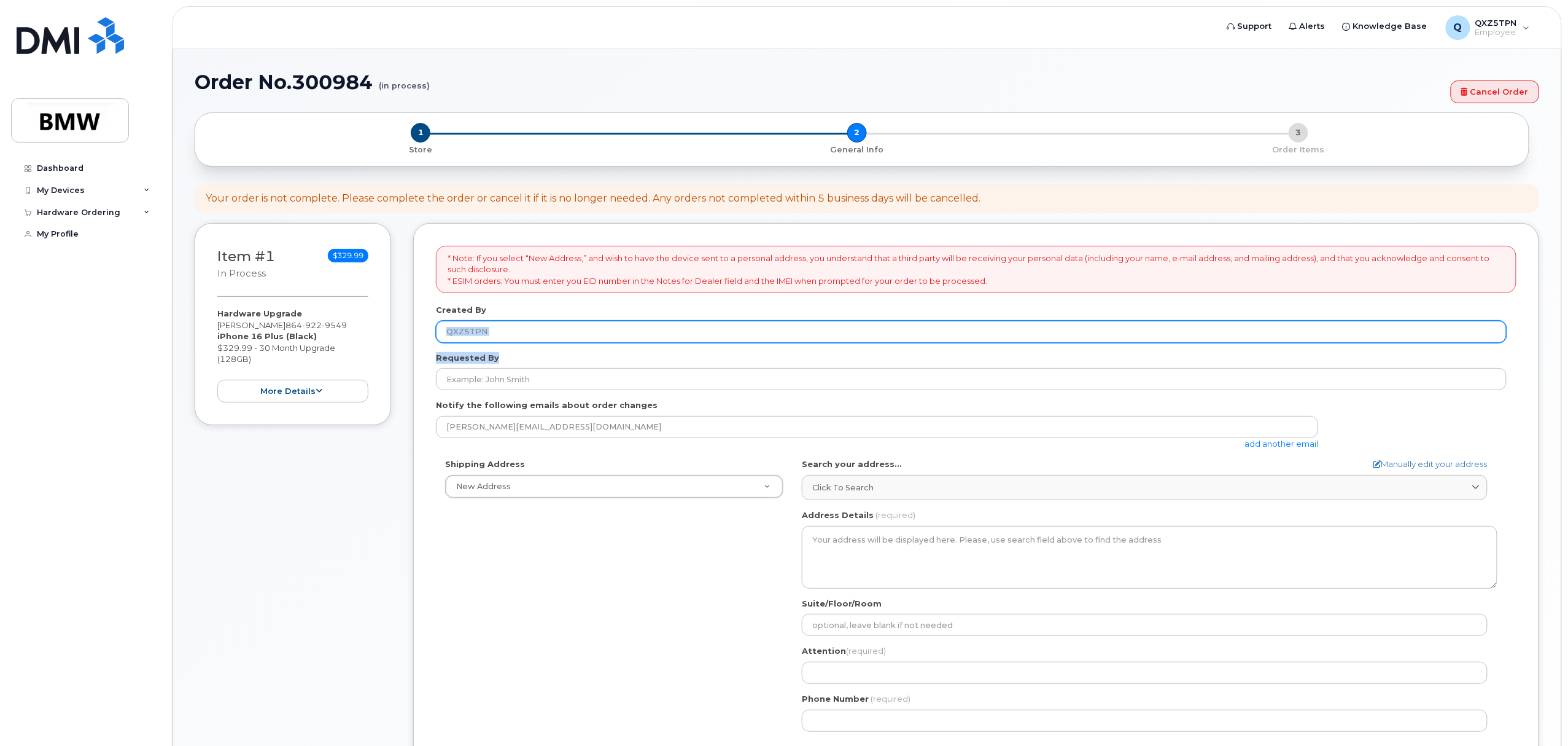
click at [571, 340] on form "* Note: If you select “New Address,” and wish to have the device sent to a pers…" at bounding box center [976, 542] width 1081 height 592
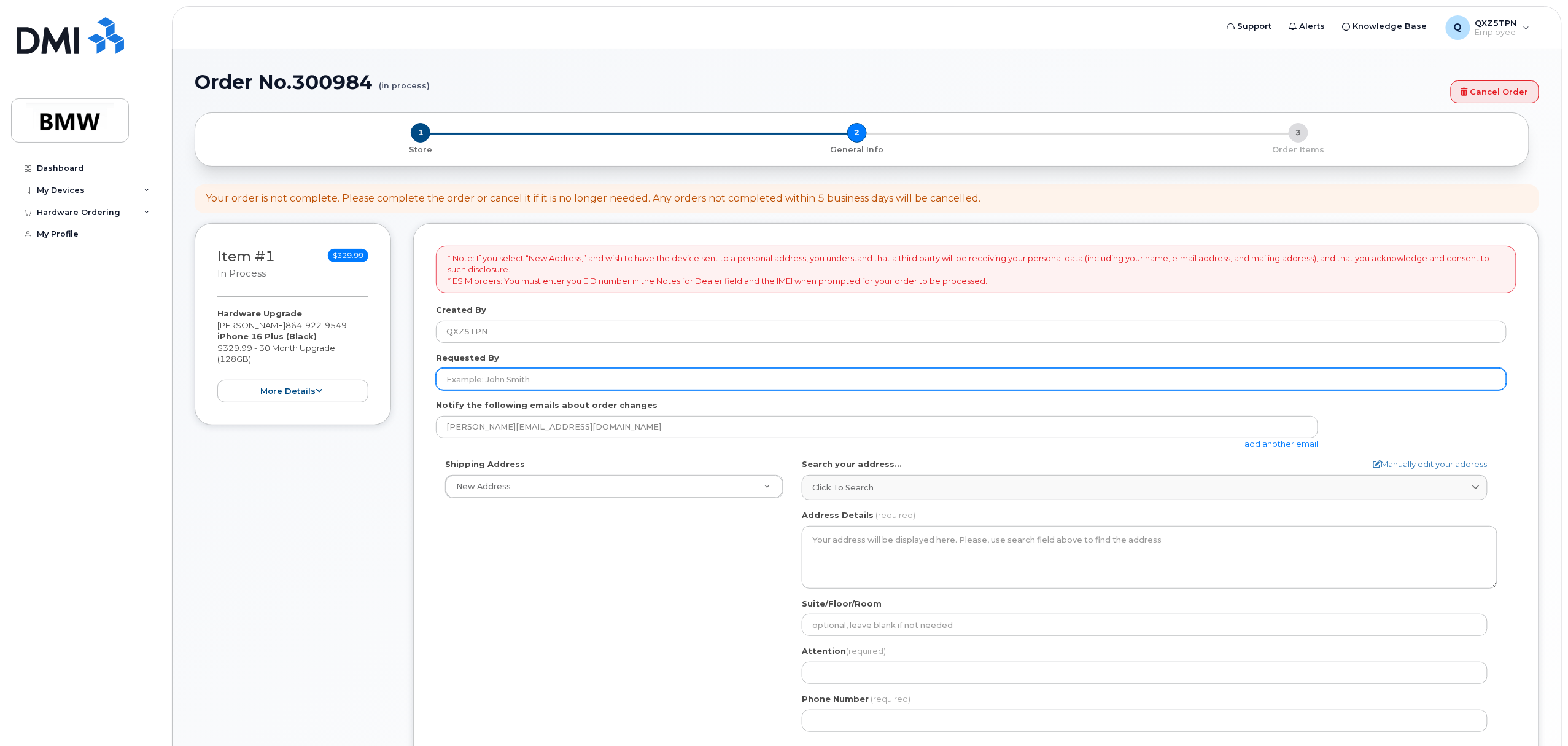
click at [536, 373] on input "Requested By" at bounding box center [971, 378] width 1071 height 22
type input "[PERSON_NAME]"
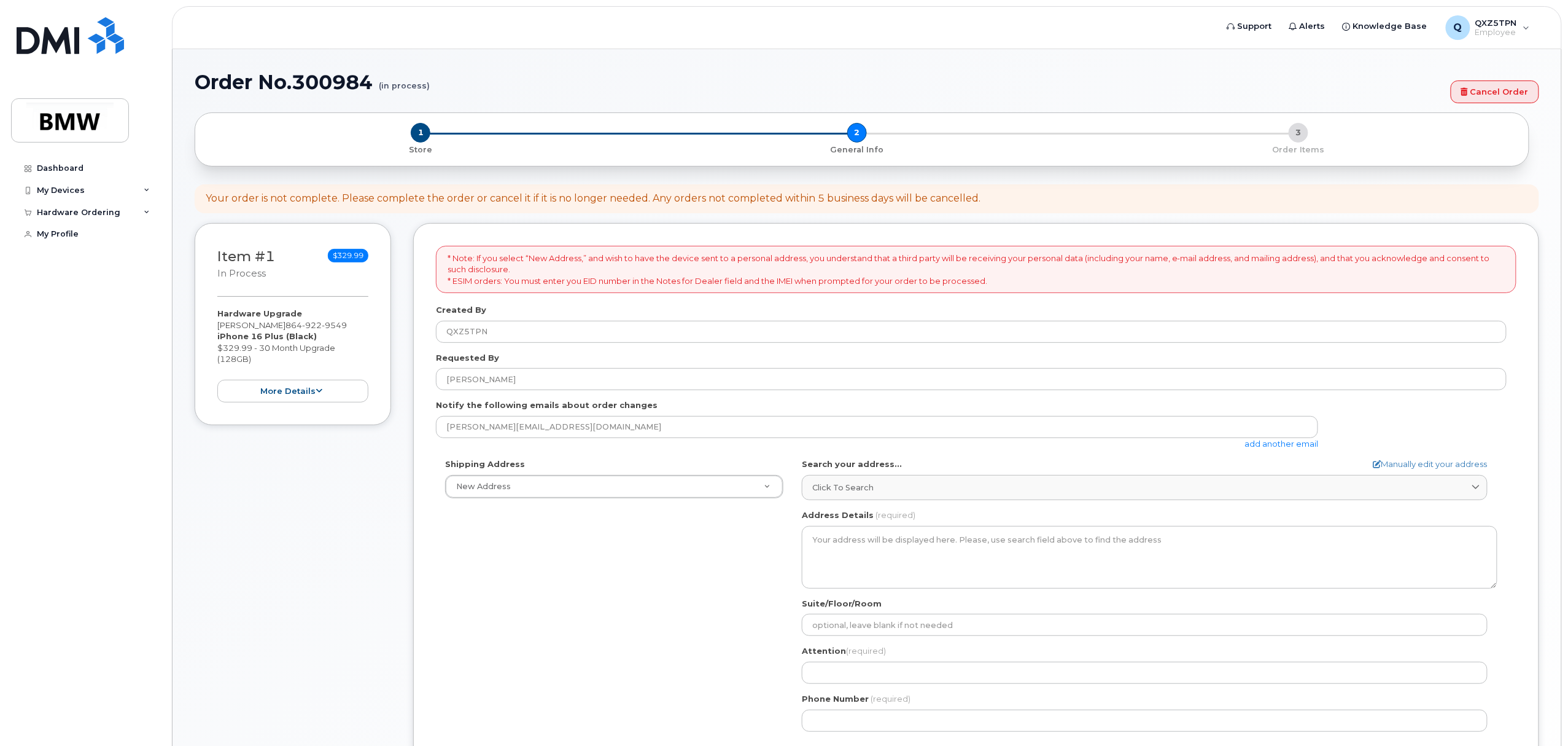
click at [650, 538] on div "Shipping Address New Address New Address BMW MC Plant BMW North America Financi…" at bounding box center [971, 599] width 1071 height 282
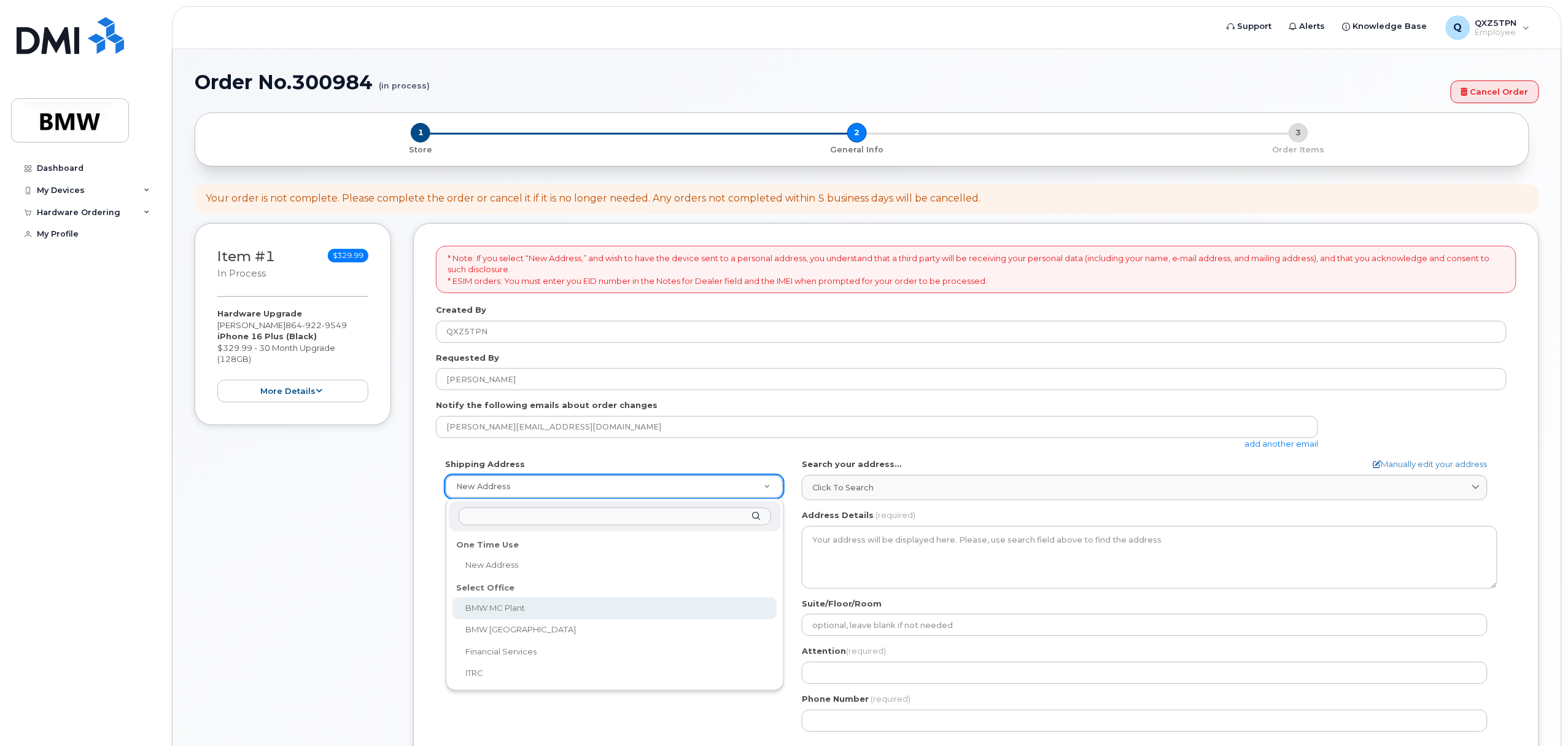
select select
type textarea "1400 Highway 101 S GREER SC 29651-6731 UNITED STATES Greer South Carolina 29651…"
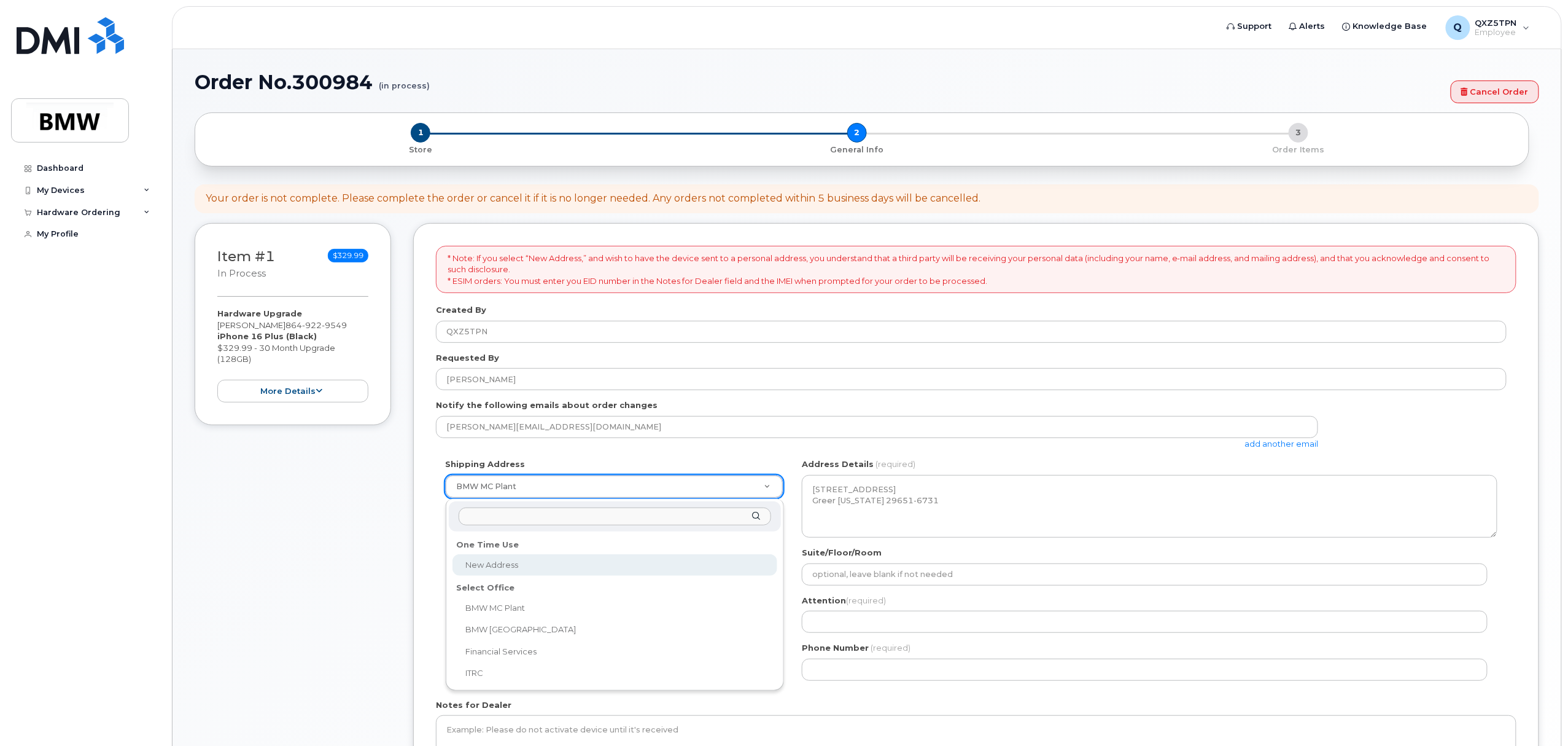
select select
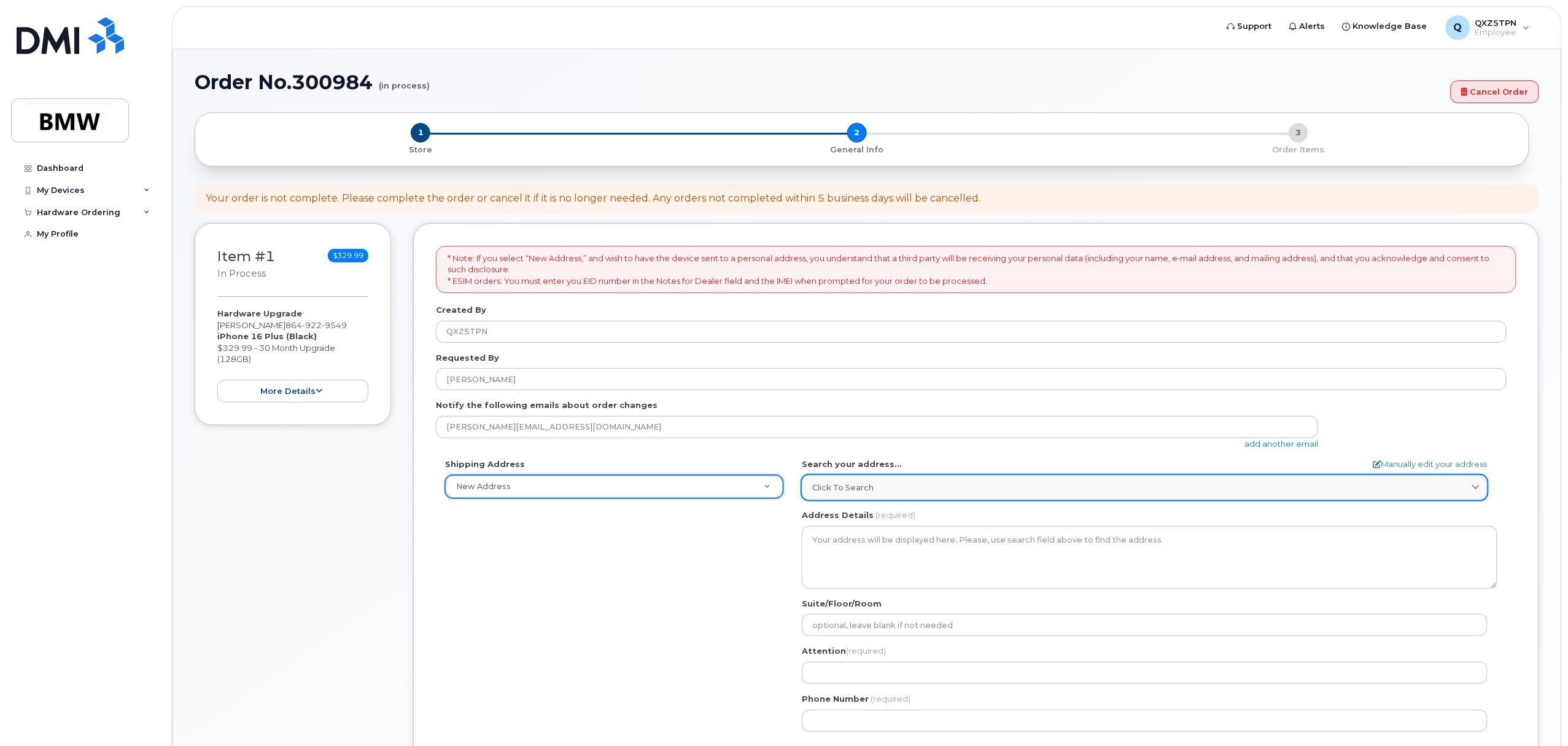
click at [943, 493] on div "Click to search" at bounding box center [1144, 487] width 665 height 12
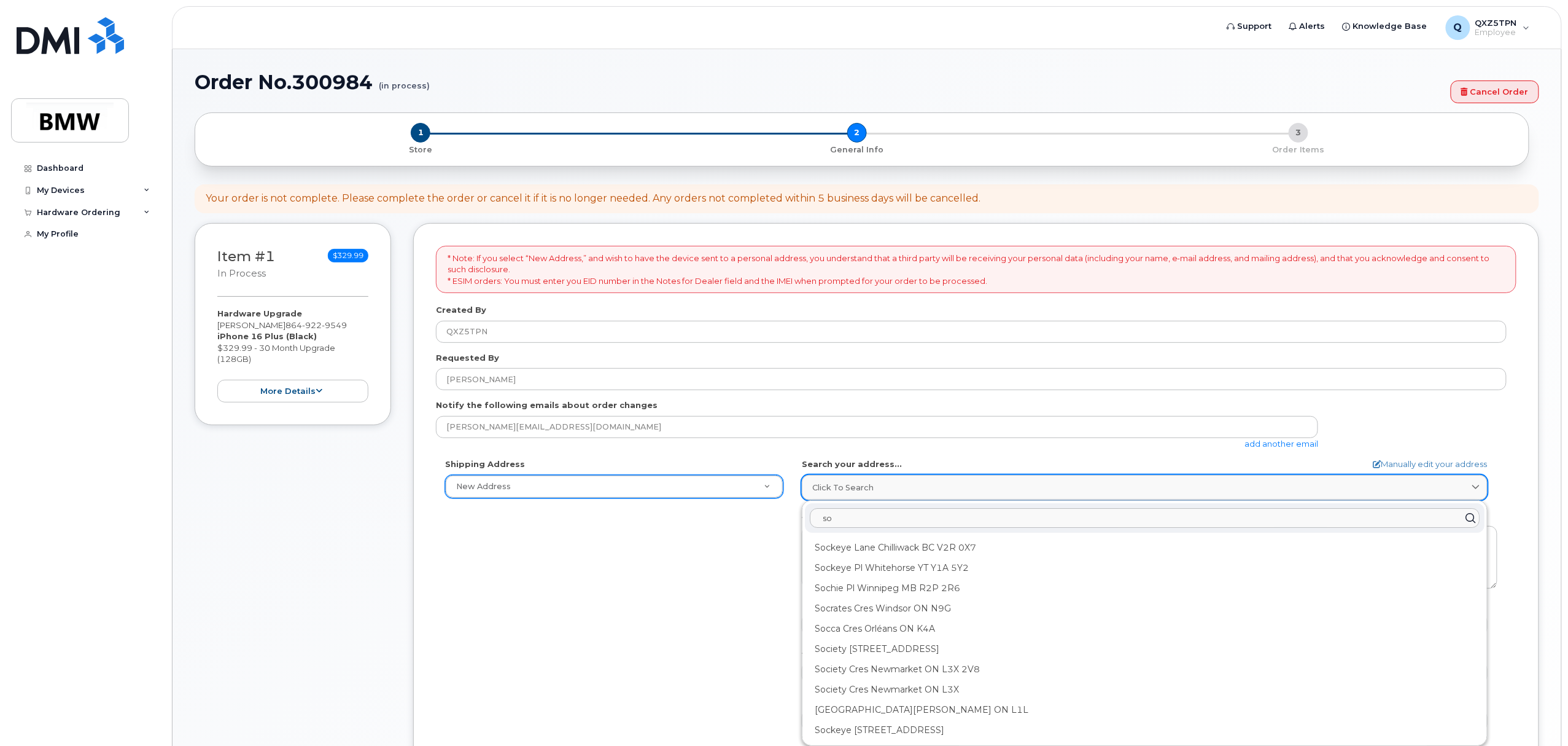
type input "s"
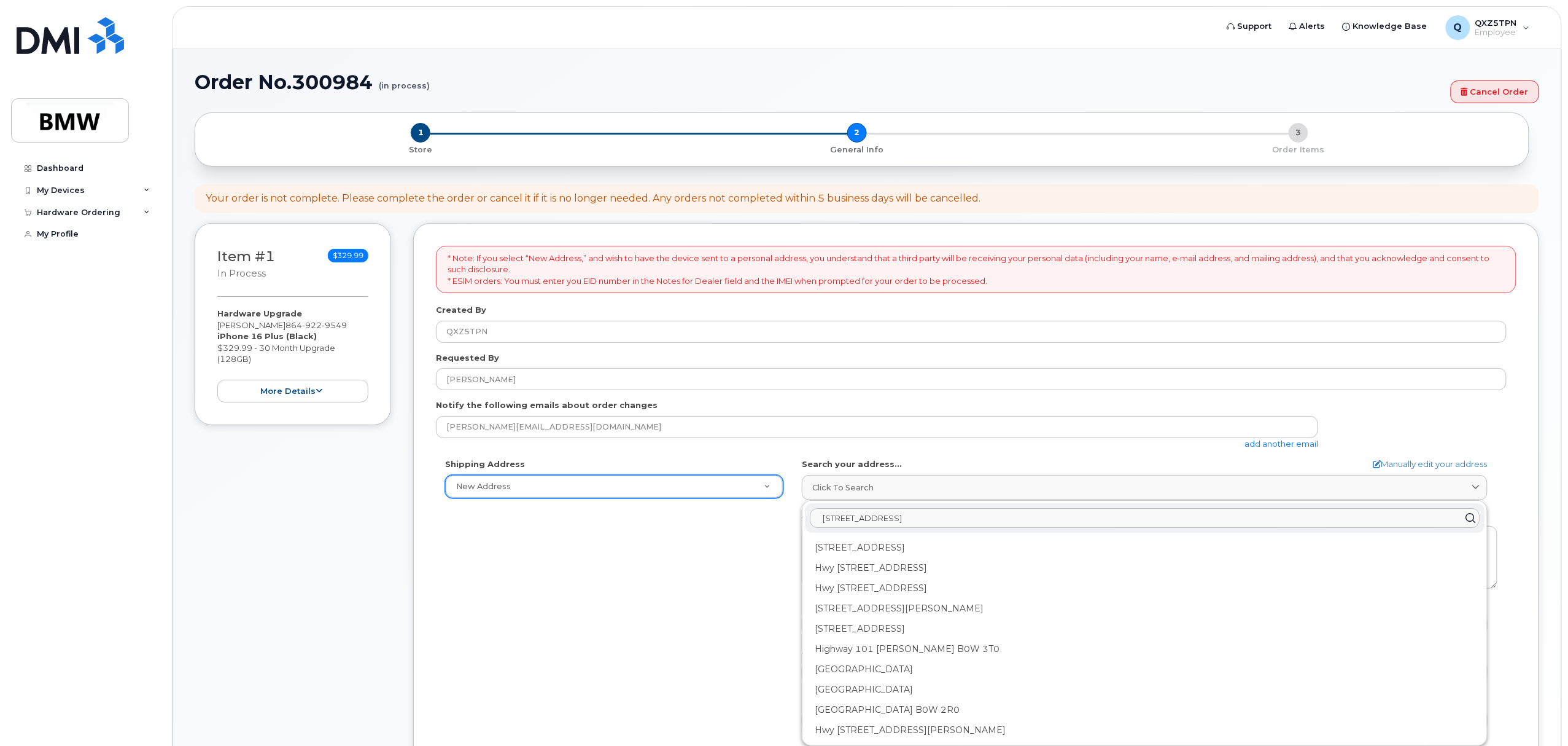
type input "1400 Hwy 101 S"
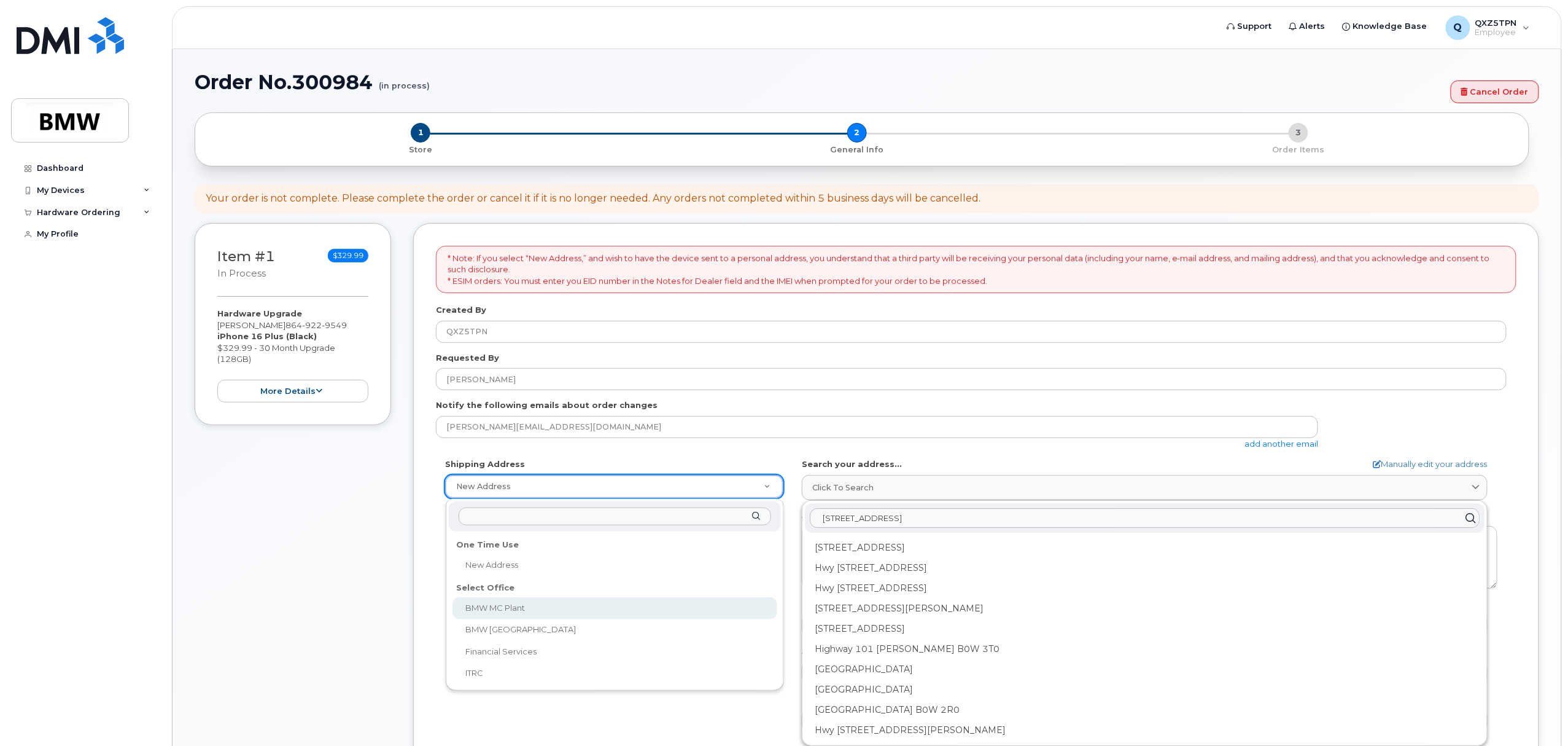
select select
type textarea "1400 Highway 101 S GREER SC 29651-6731 UNITED STATES Greer South Carolina 29651…"
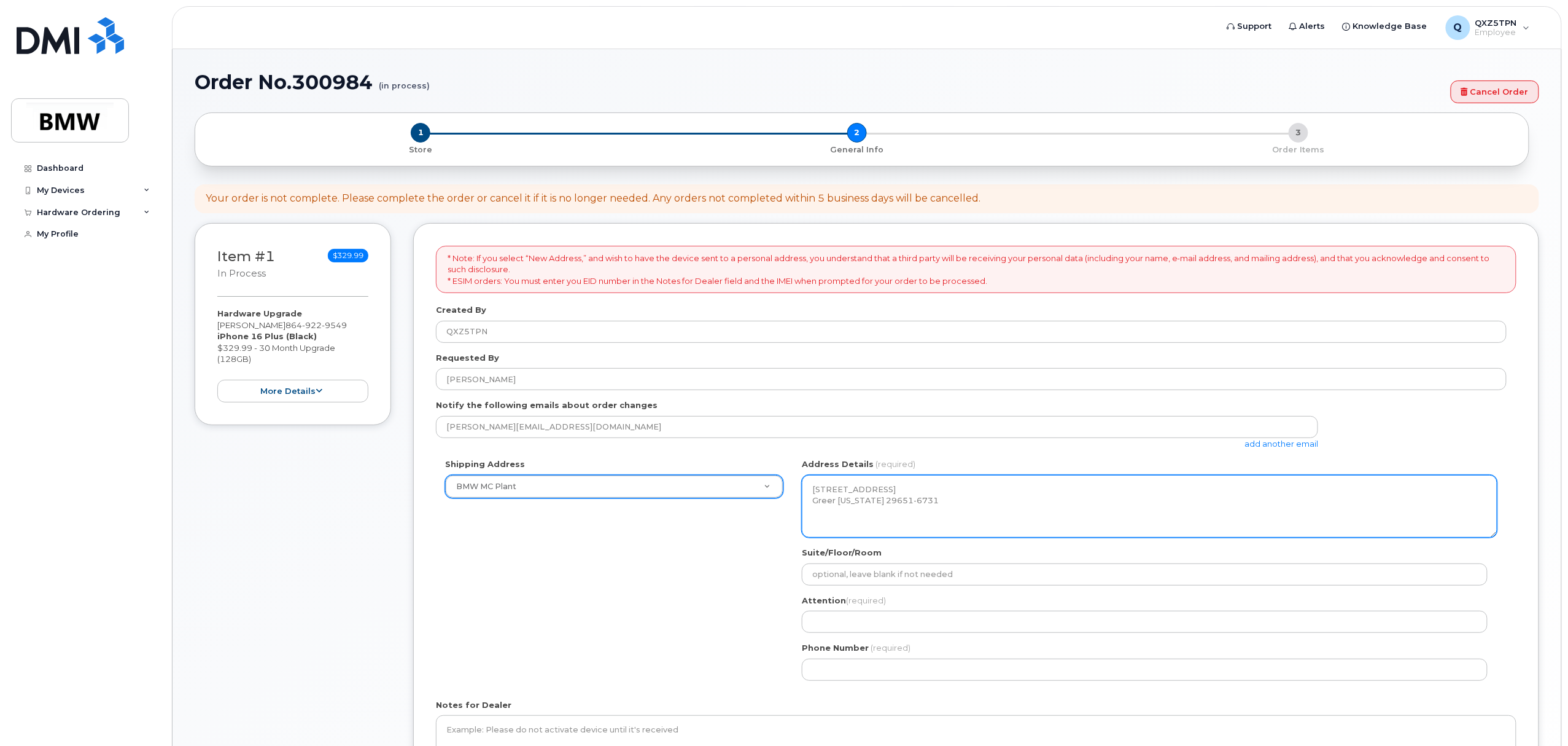
click at [961, 497] on textarea "1400 Highway 101 S GREER SC 29651-6731 UNITED STATES Greer South Carolina 29651…" at bounding box center [1150, 506] width 696 height 63
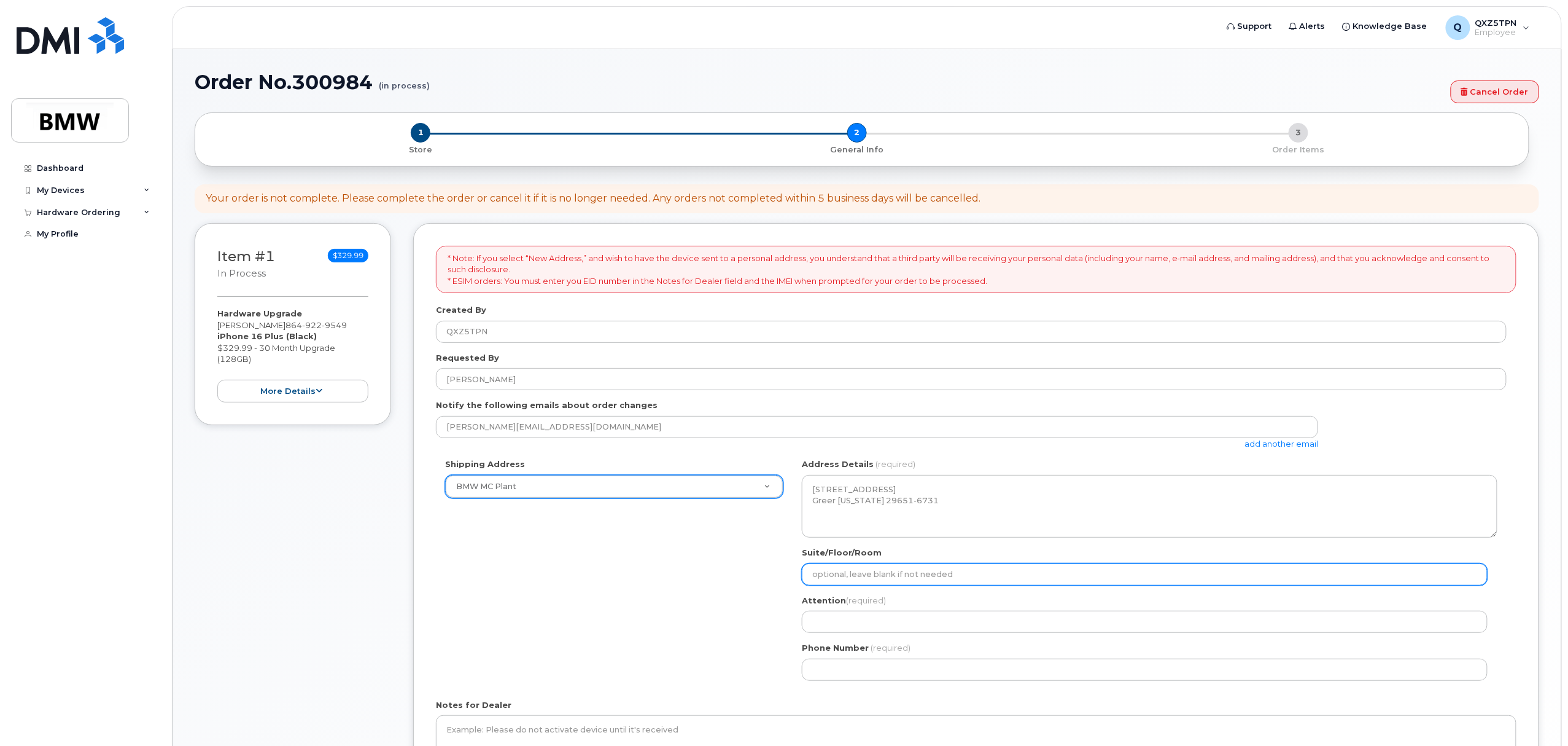
click at [907, 568] on input "Suite/Floor/Room" at bounding box center [1144, 574] width 686 height 22
type input "SOC - 2nd Floor"
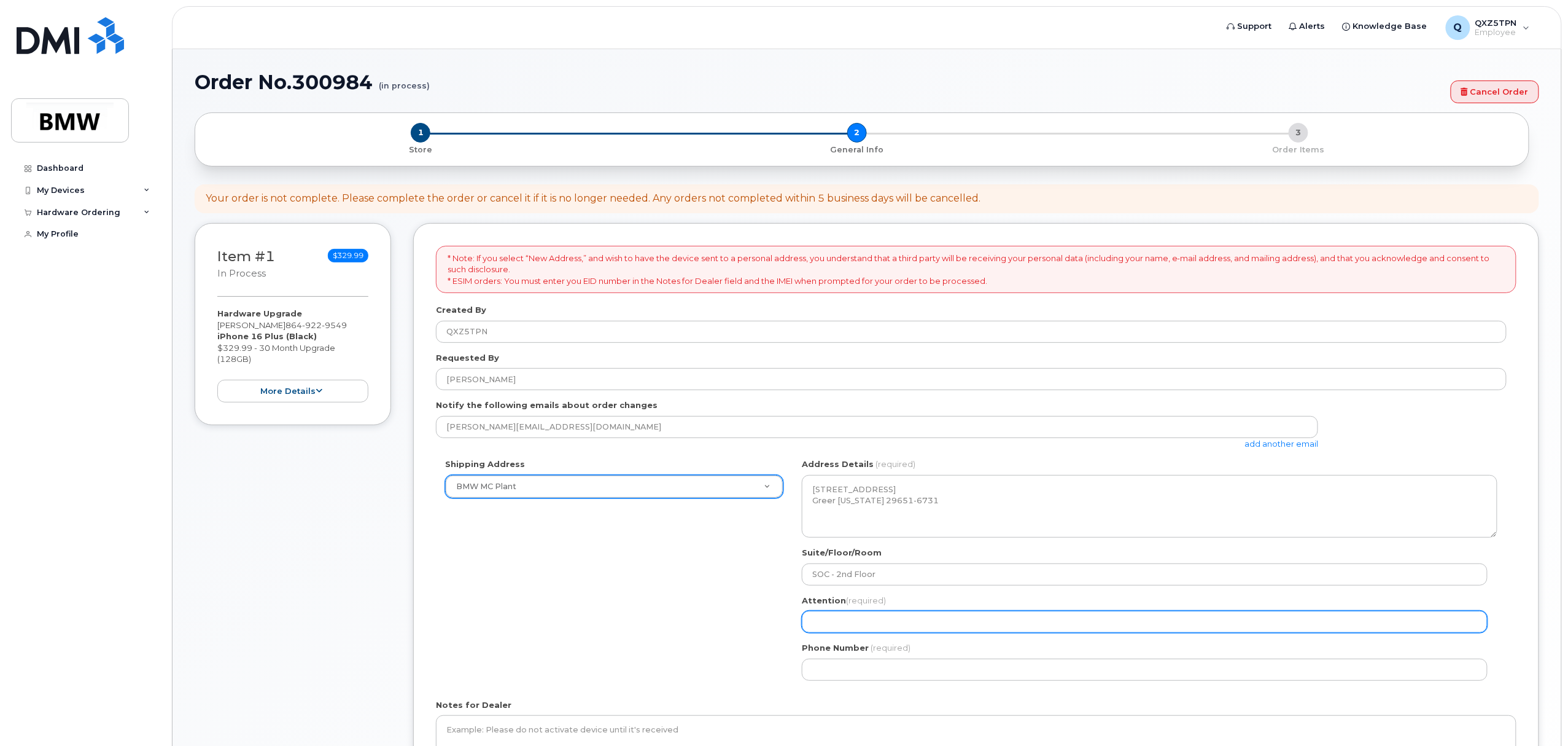
click at [941, 618] on input "Attention (required)" at bounding box center [1144, 621] width 686 height 22
select select
type input "P"
select select
type input "Pa"
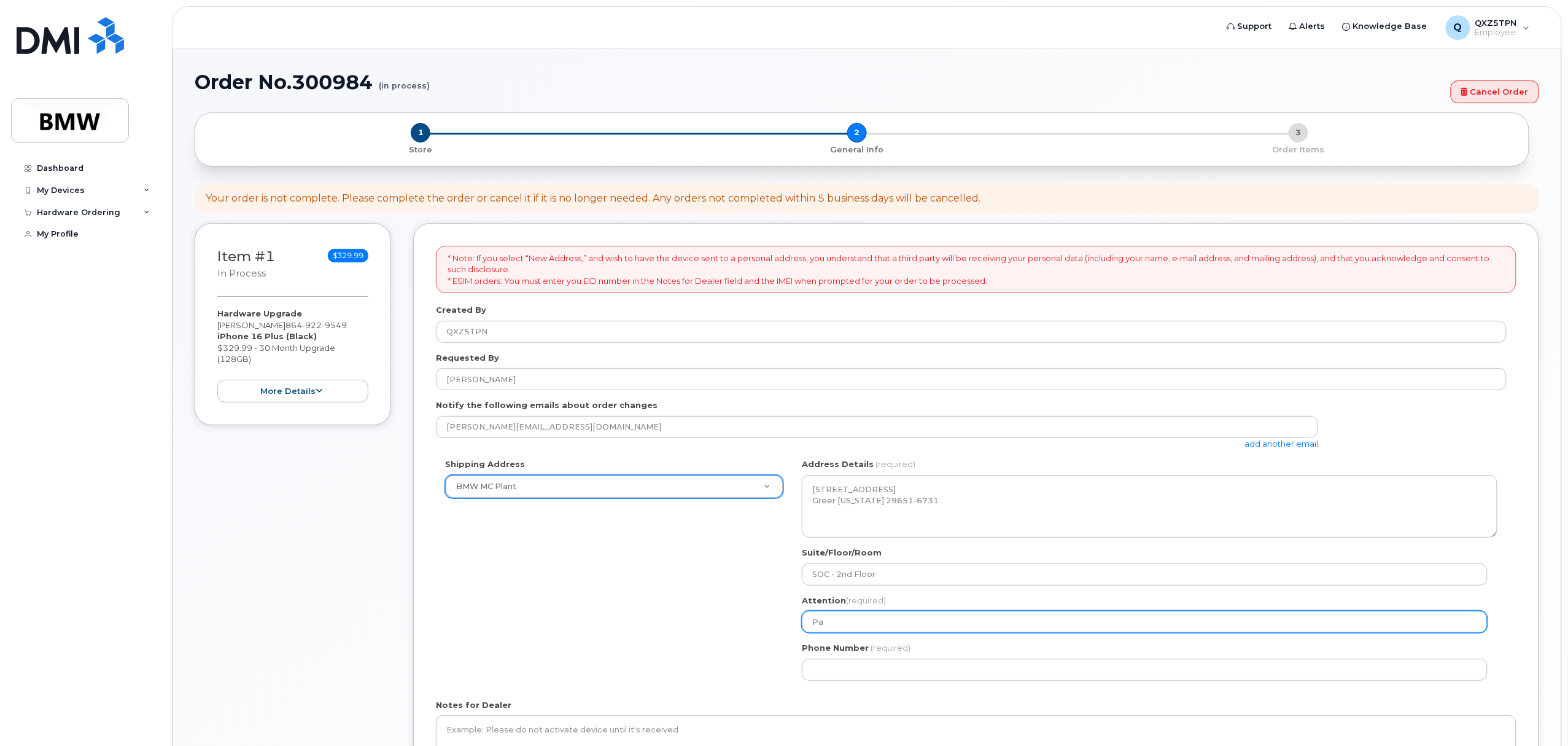
select select
type input "Pat"
select select
type input "Patr"
select select
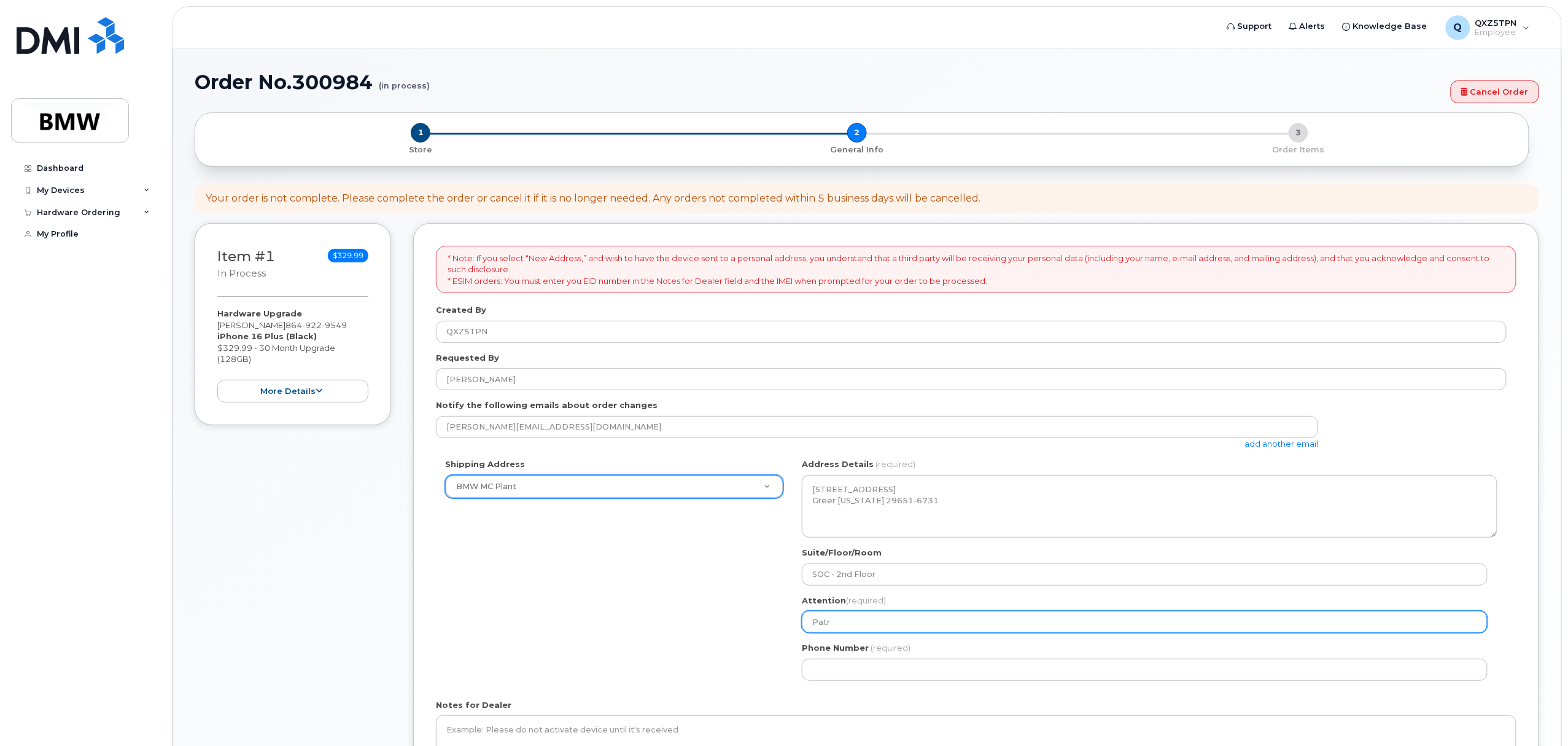
type input "Patri"
select select
type input "Patrici"
select select
type input "Patricia"
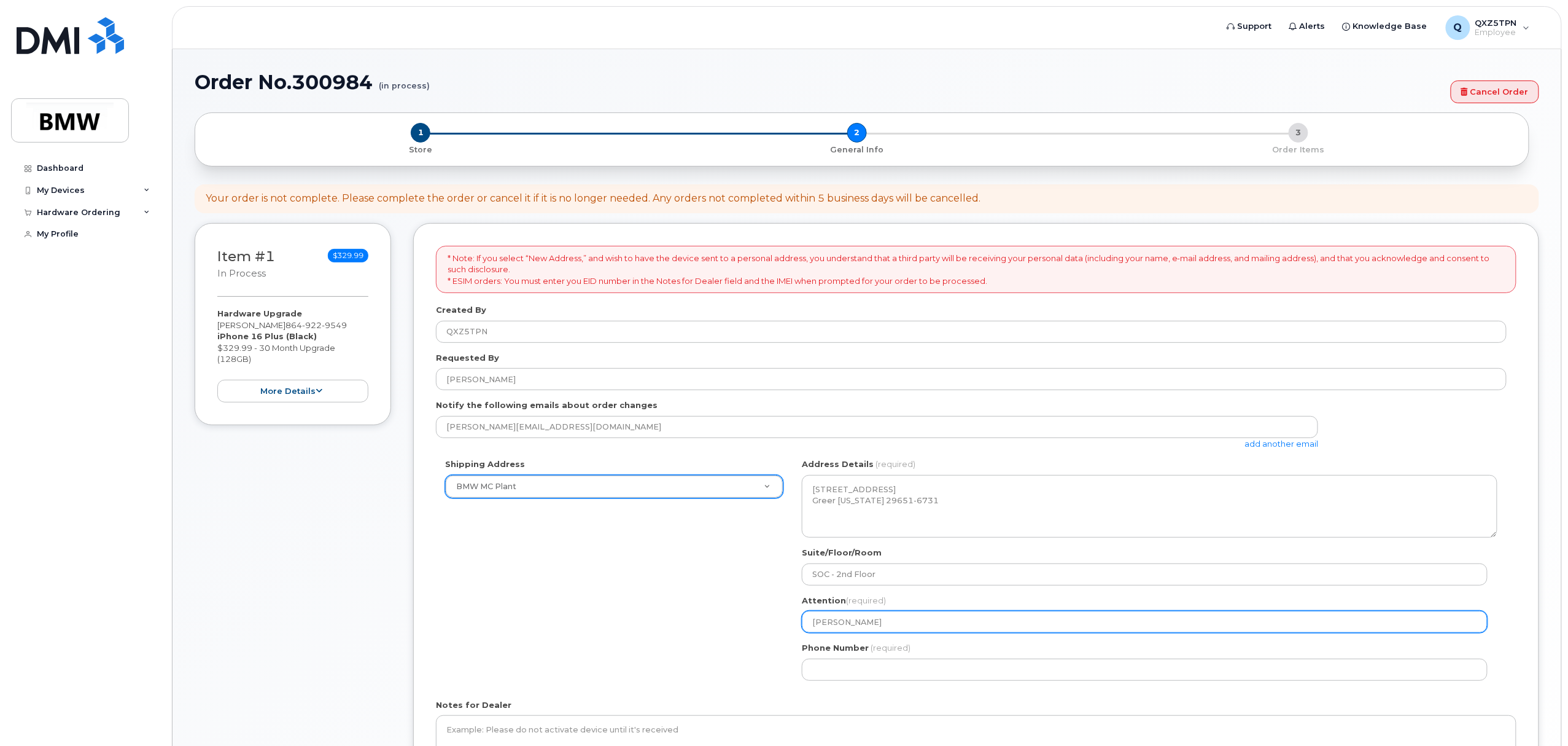
select select
type input "Patricia R"
select select
type input "Patricia RR"
select select
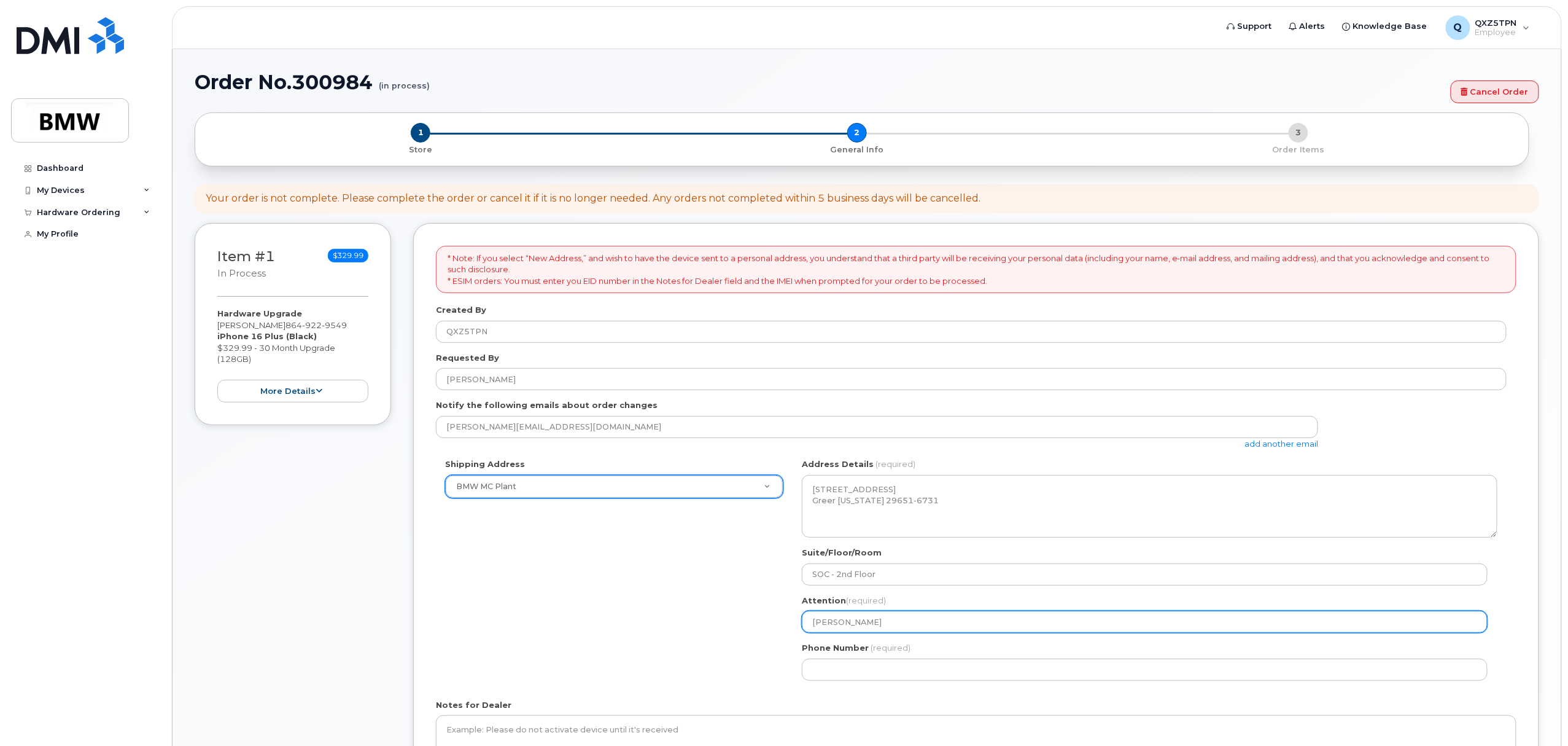
type input "Patricia R"
select select
type input "Patricia Ro"
select select
type input "Patricia Ron"
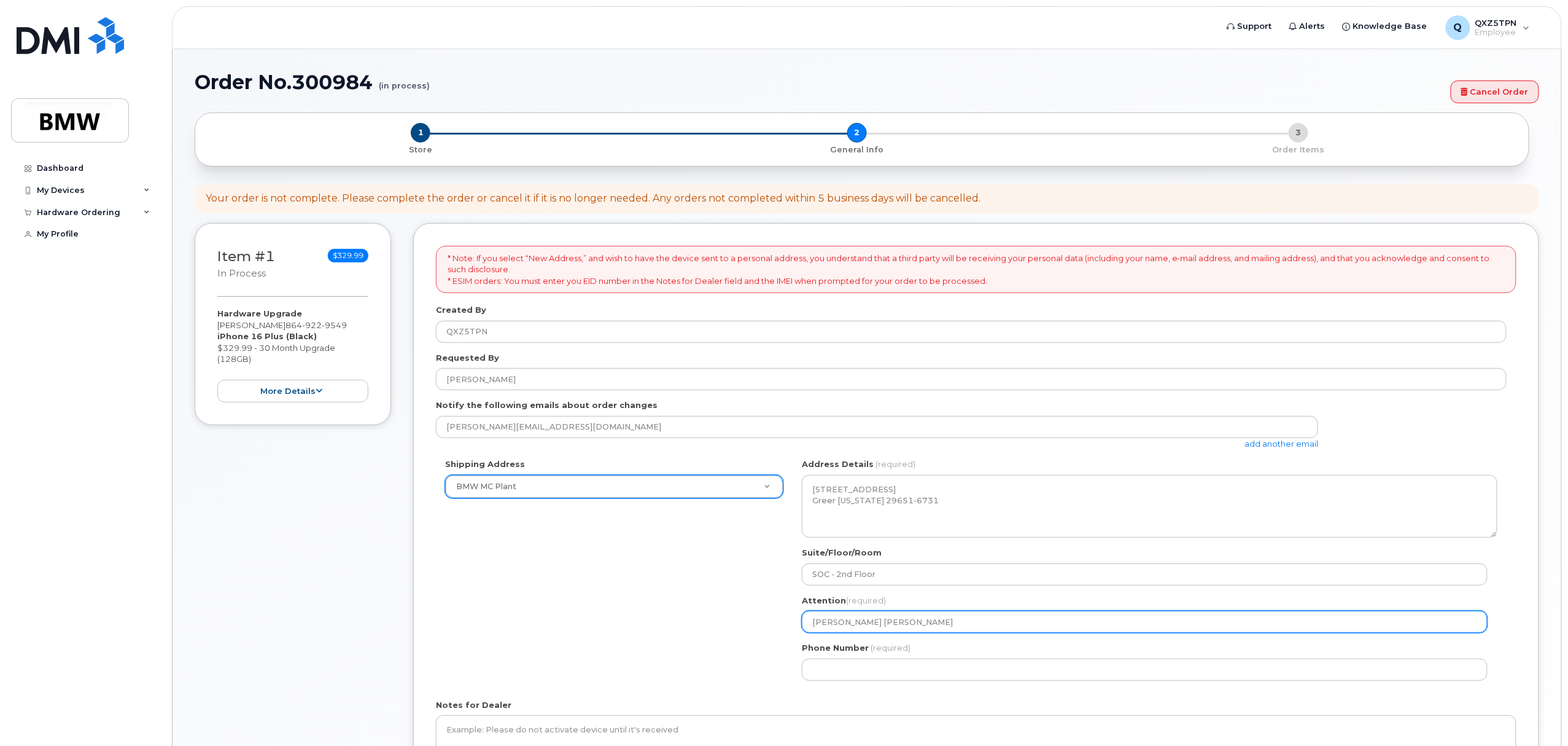
select select
type input "Patricia Rond"
select select
type input "Patricia Ronde"
select select
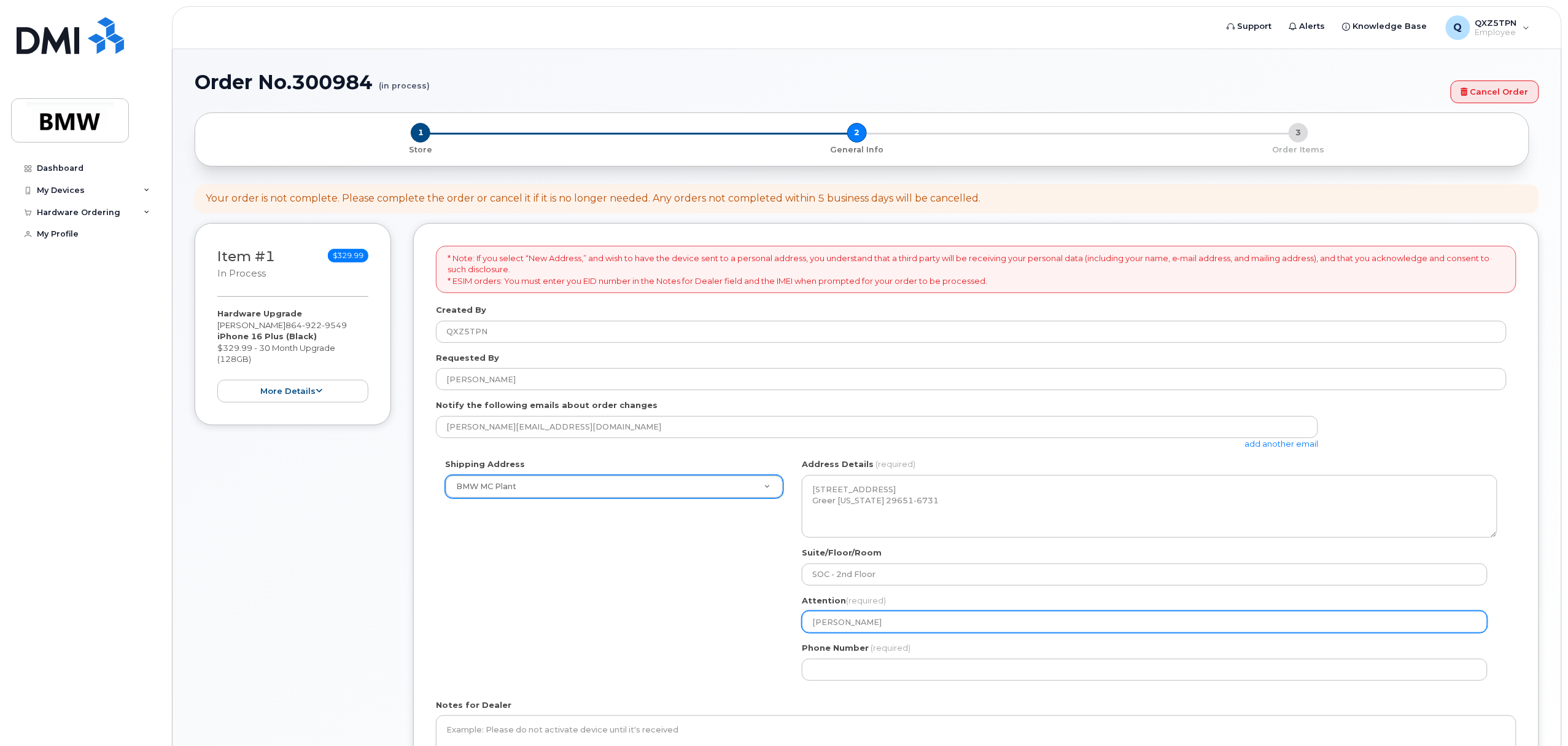
type input "Patricia Rondes"
select select
type input "Patricia Rondesk"
select select
type input "[PERSON_NAME]"
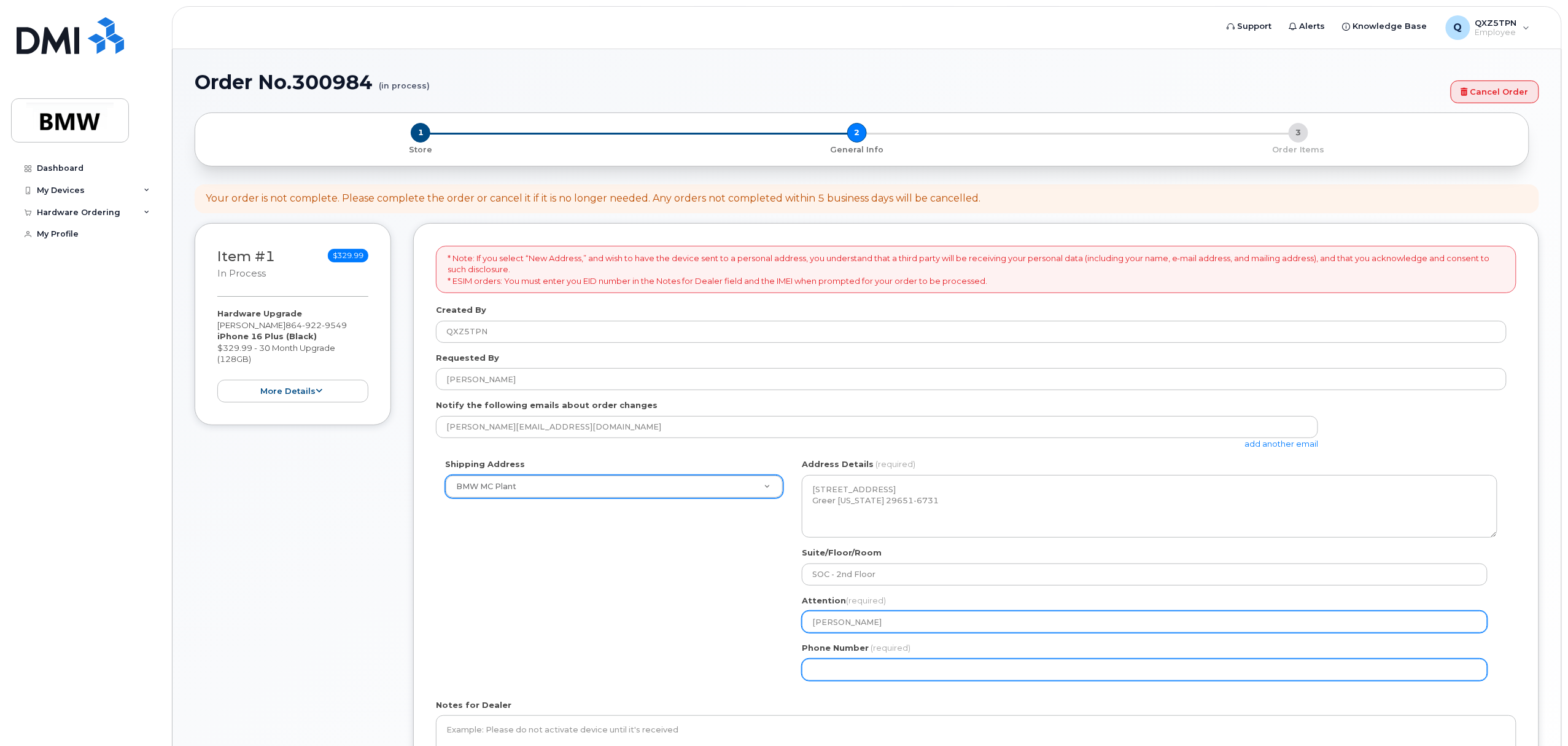
select select
type input "864704764"
select select
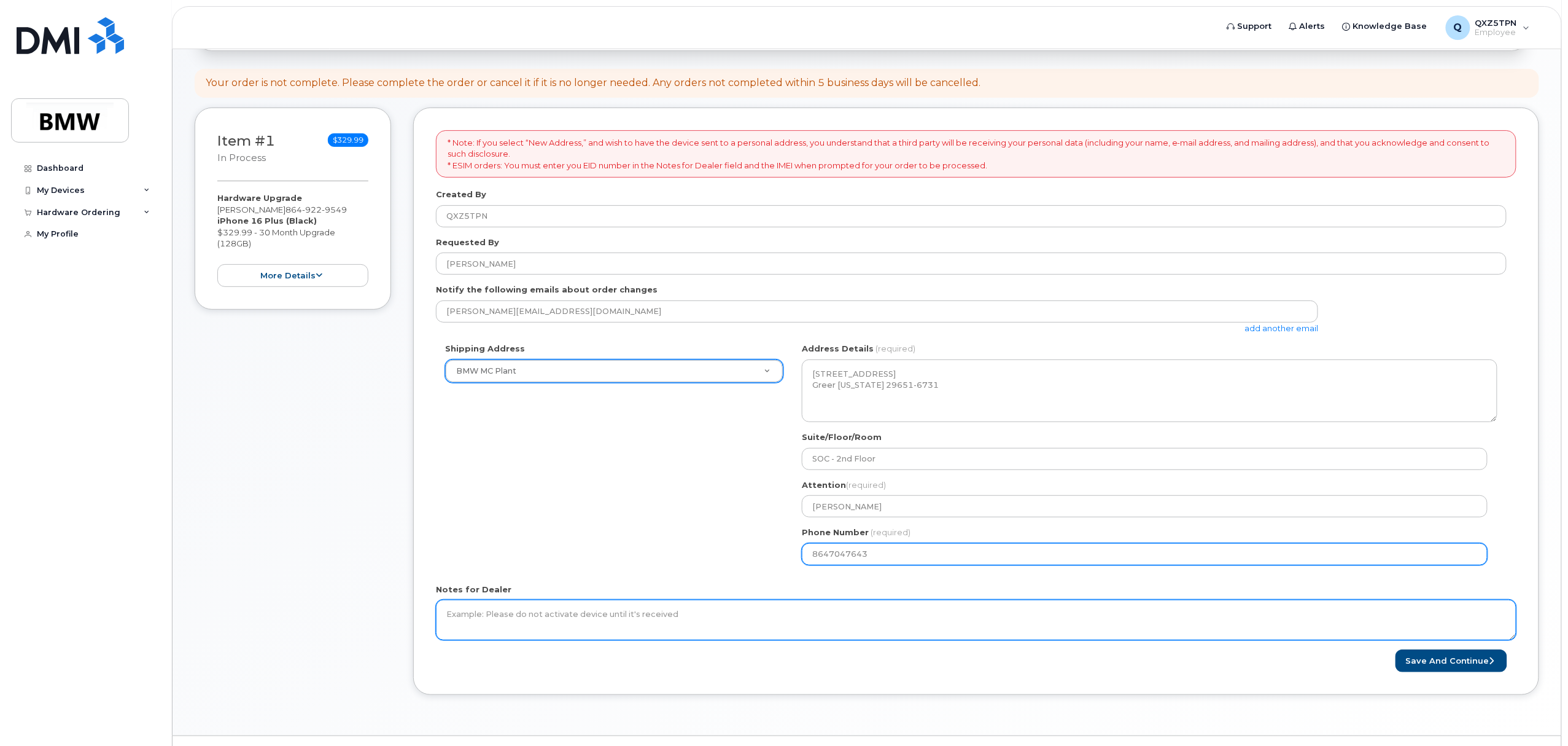
scroll to position [147, 0]
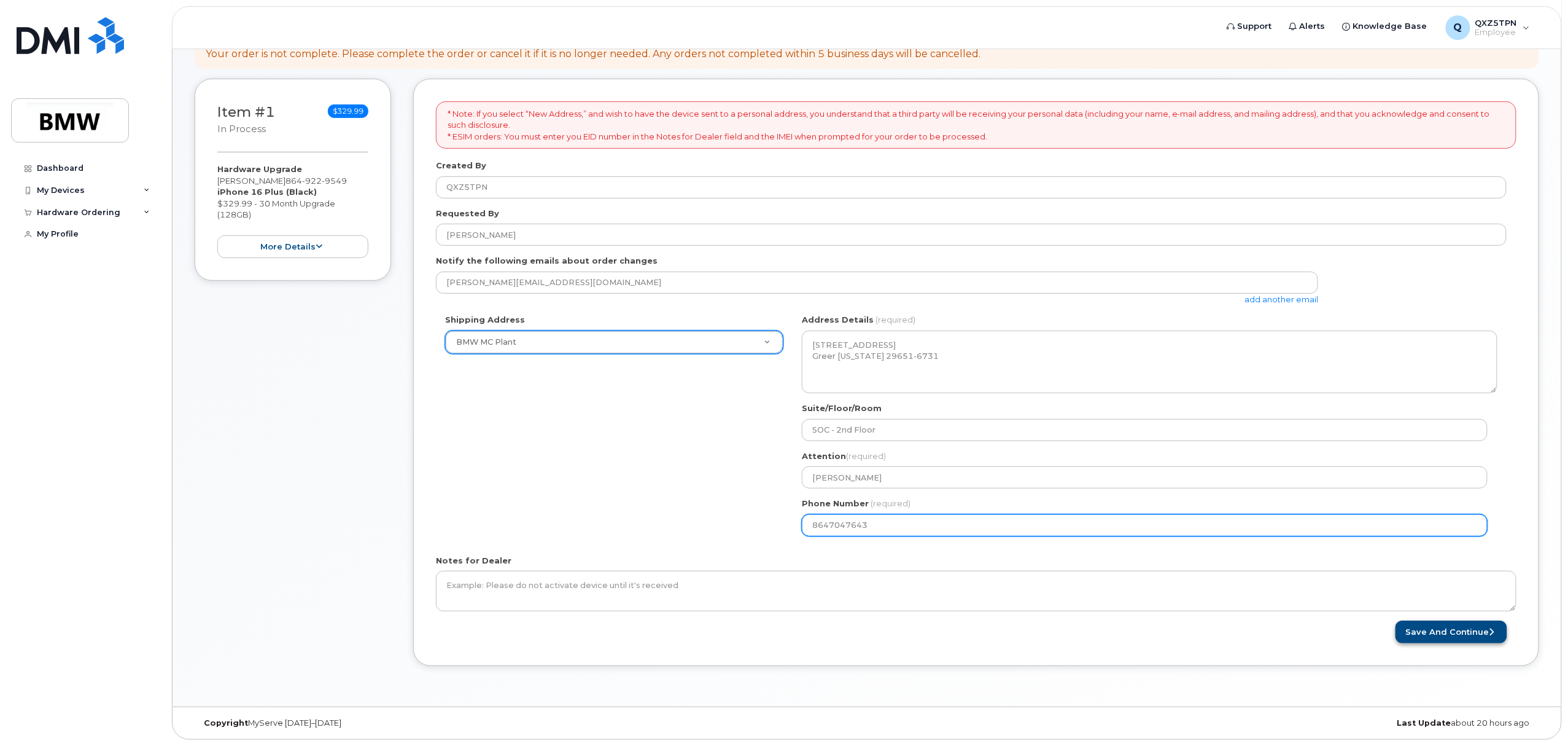
type input "8647047643"
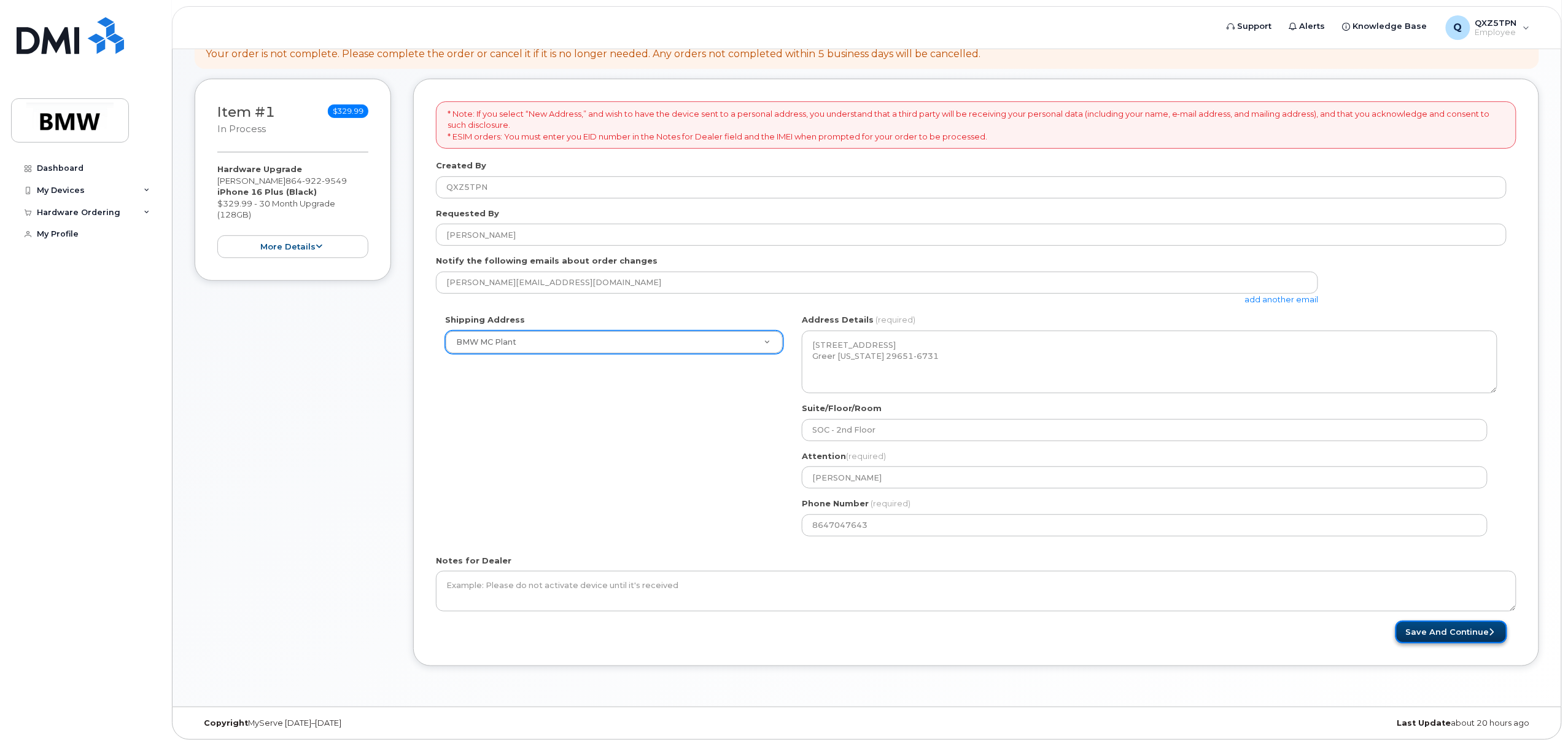
click at [1436, 634] on button "Save and Continue" at bounding box center [1452, 632] width 112 height 23
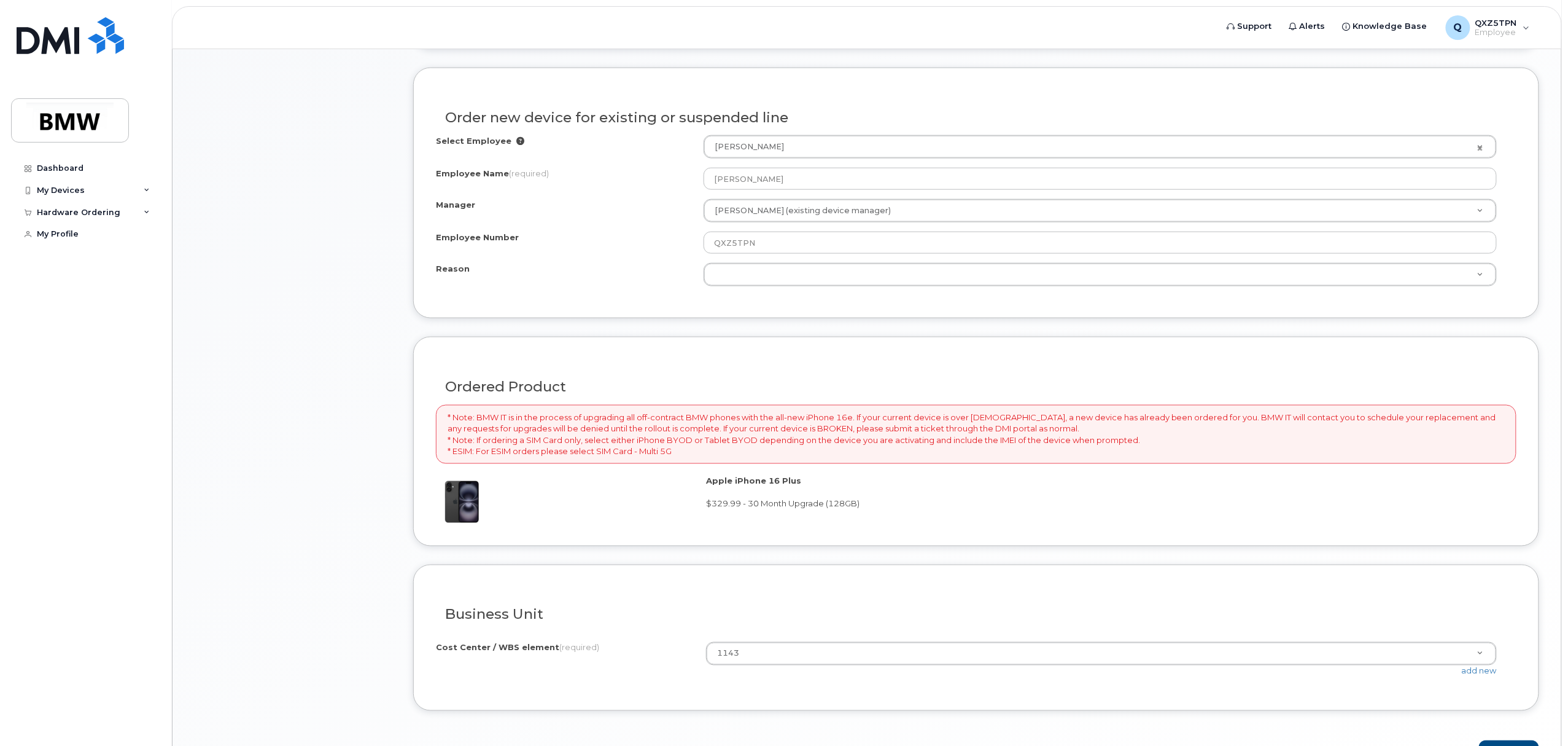
scroll to position [723, 0]
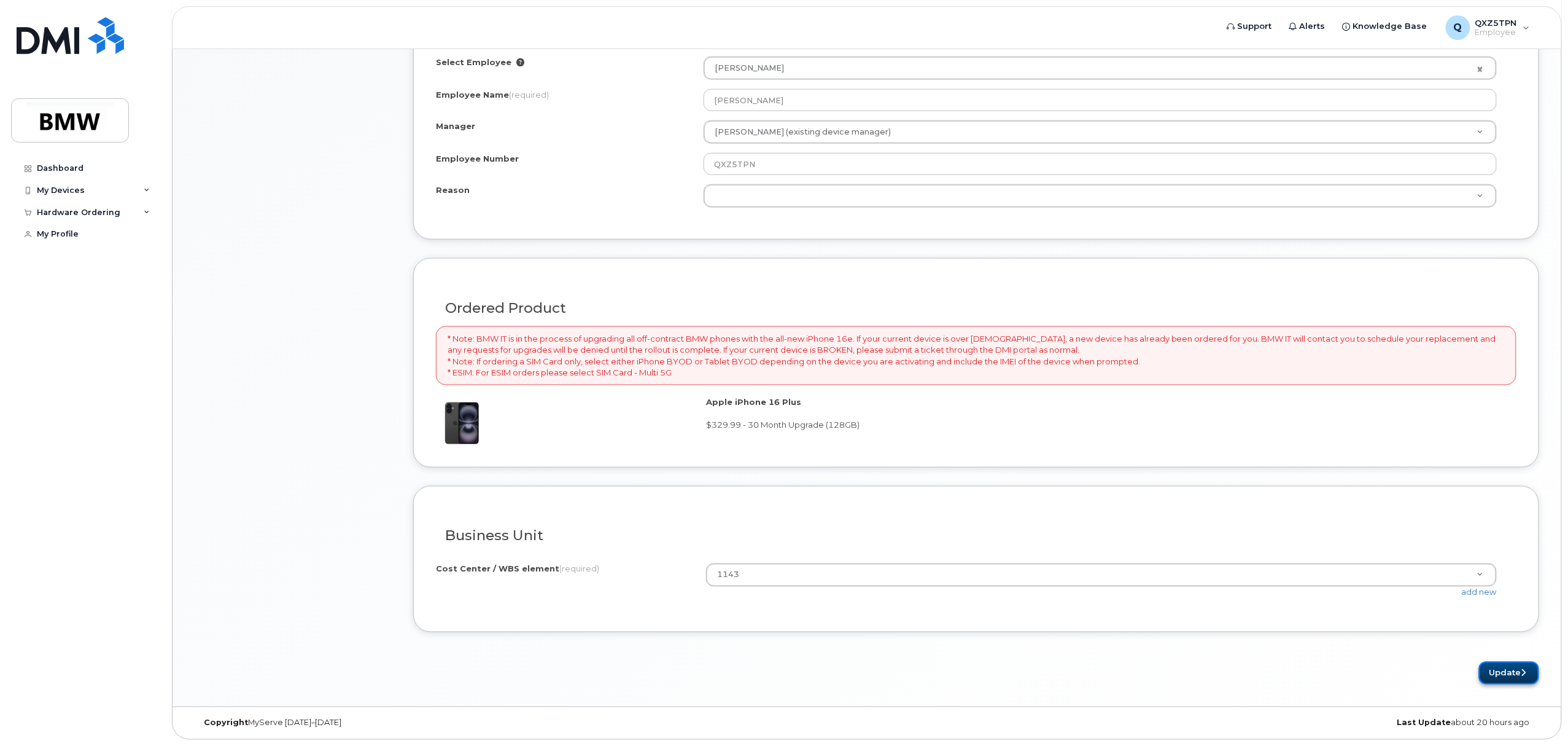
click at [1509, 662] on button "Update" at bounding box center [1509, 673] width 60 height 23
click at [1501, 672] on button "Update" at bounding box center [1509, 673] width 60 height 23
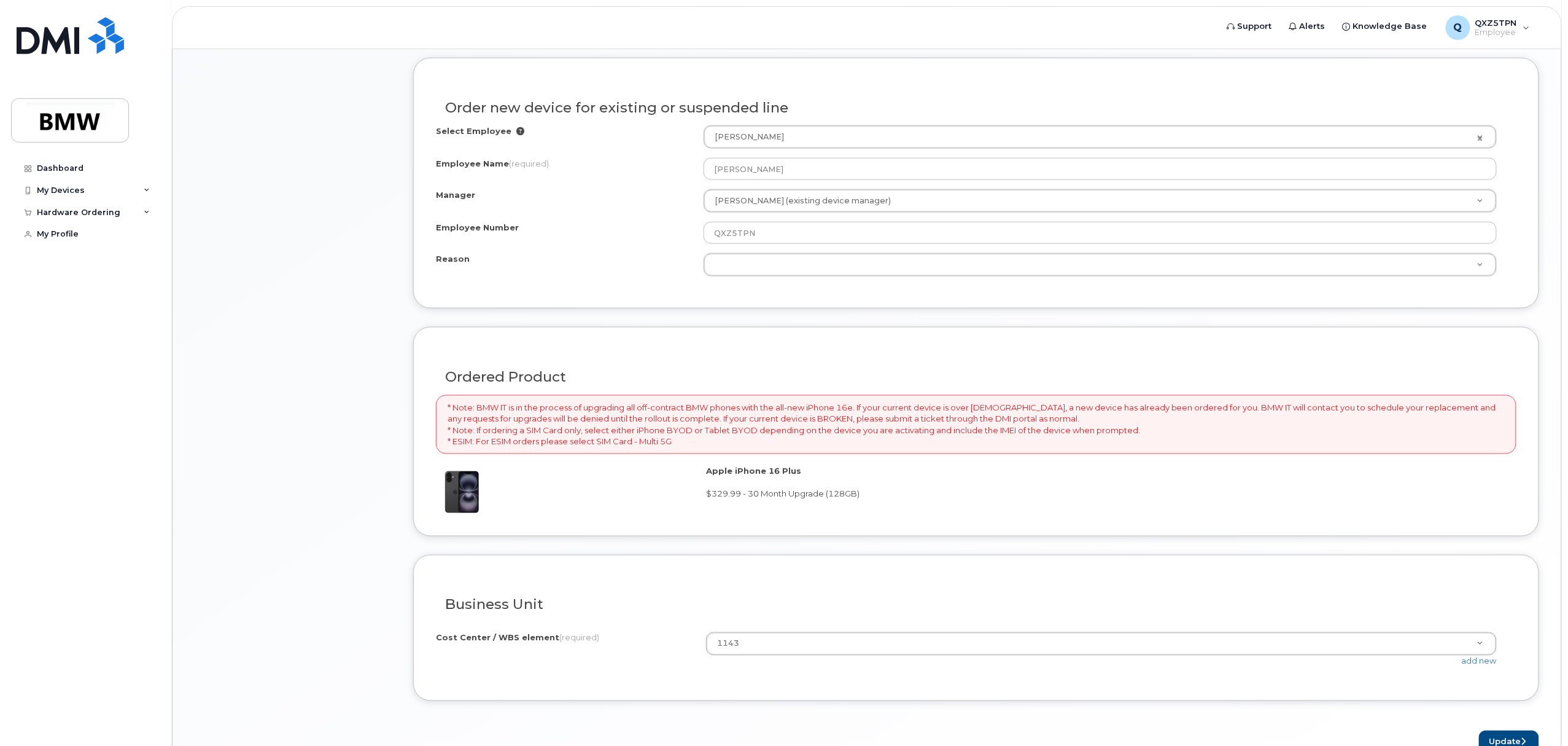
scroll to position [559, 0]
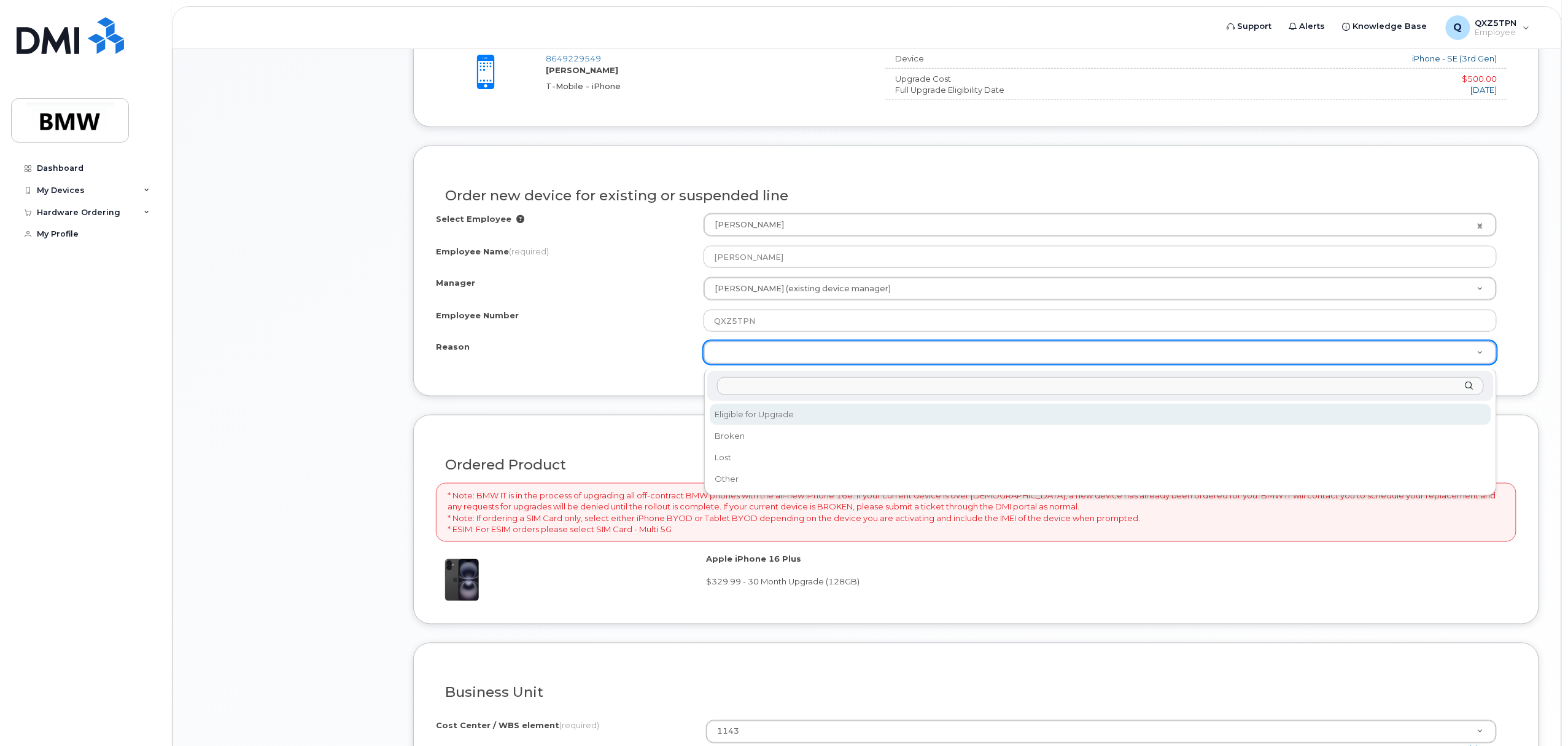
select select "eligible_for_upgrade"
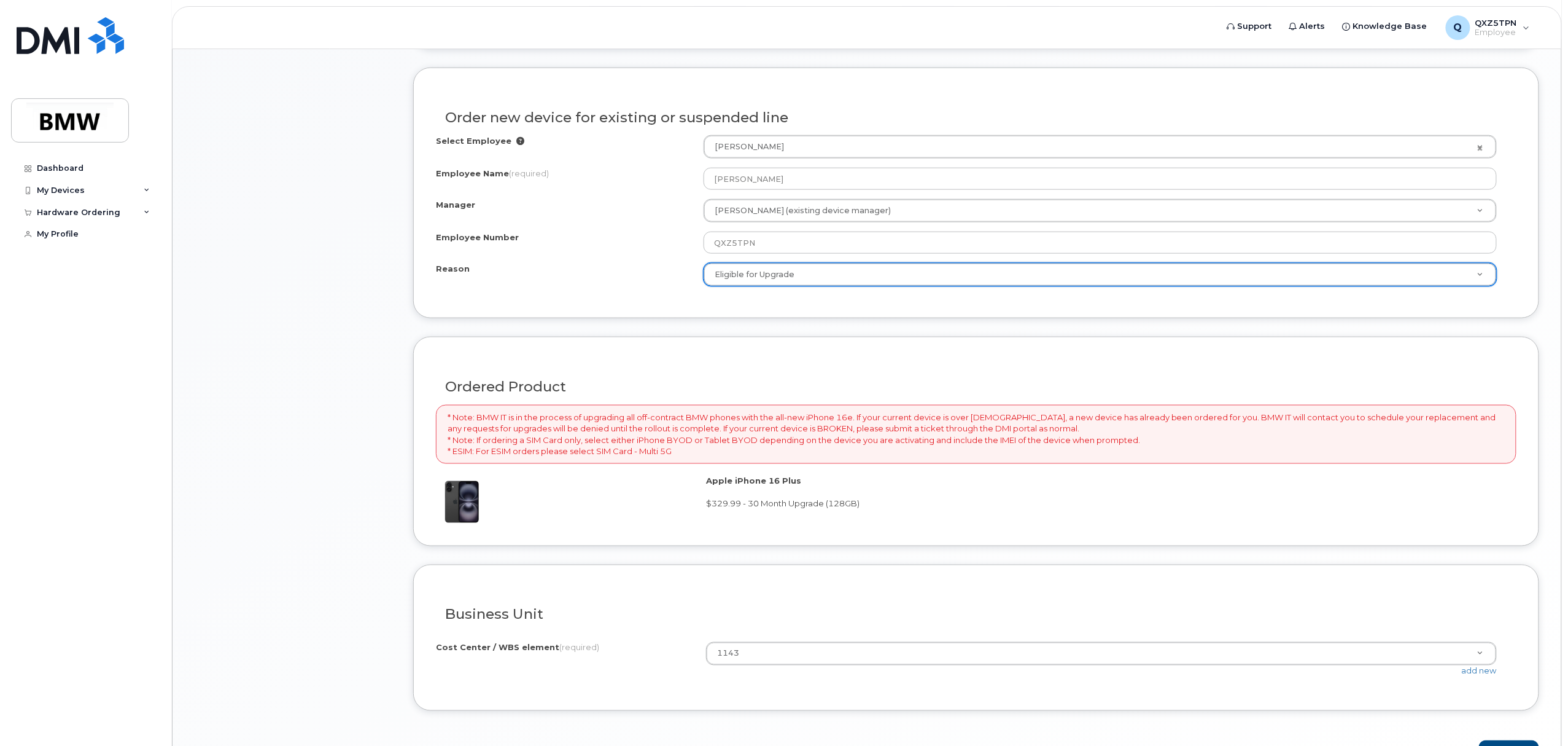
scroll to position [723, 0]
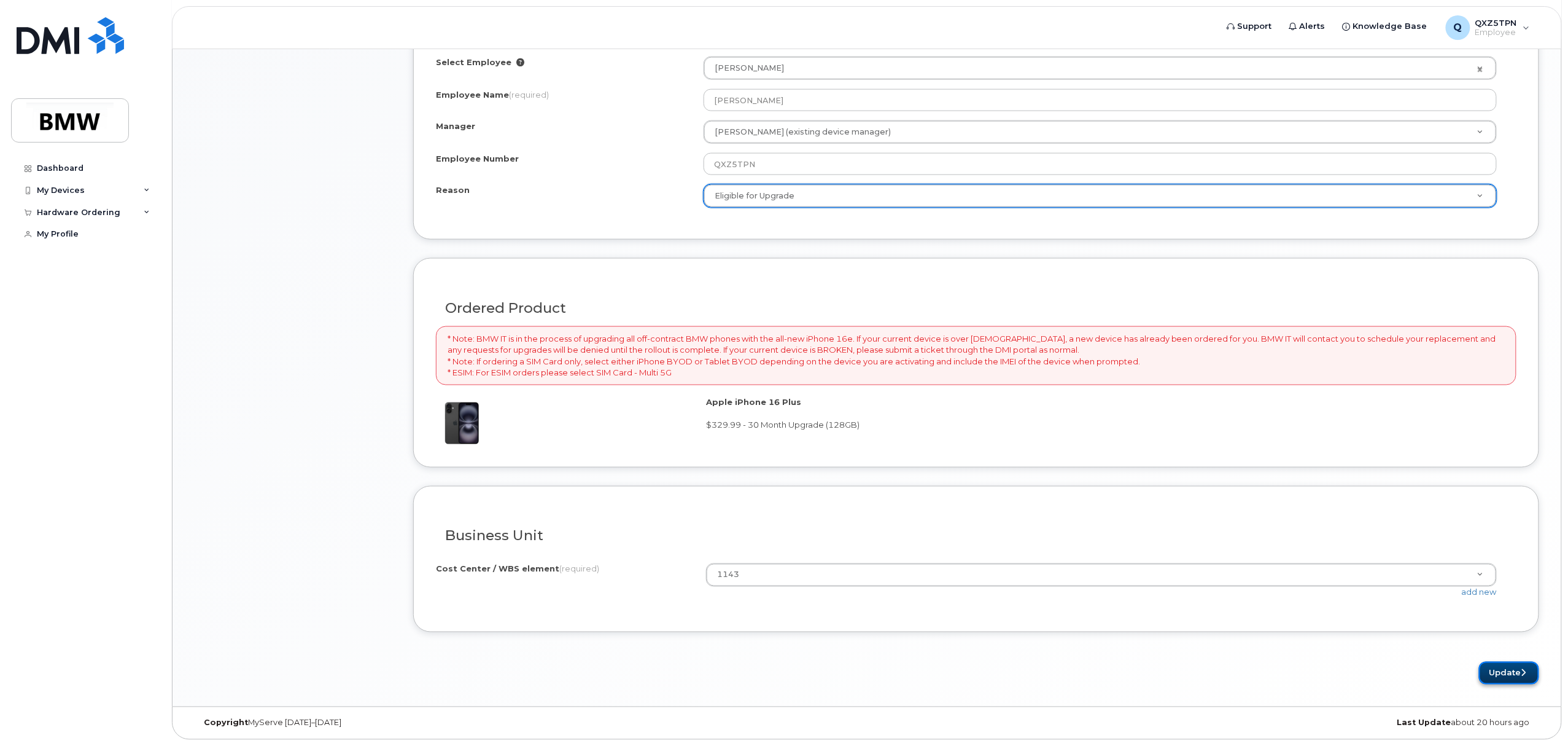
click at [1493, 676] on button "Update" at bounding box center [1509, 673] width 60 height 23
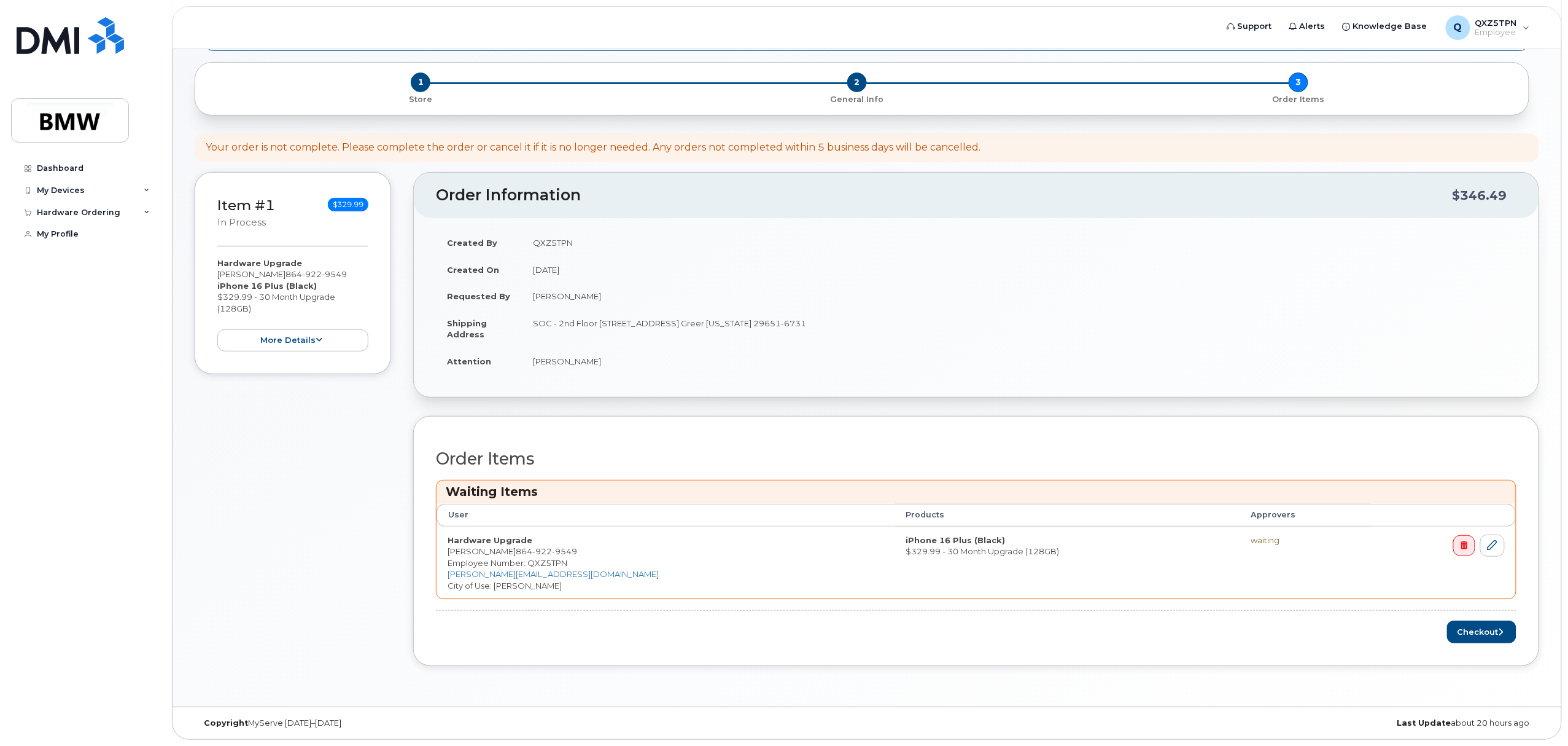
scroll to position [107, 0]
click at [1491, 628] on button "Checkout" at bounding box center [1482, 632] width 69 height 23
